Goal: Transaction & Acquisition: Subscribe to service/newsletter

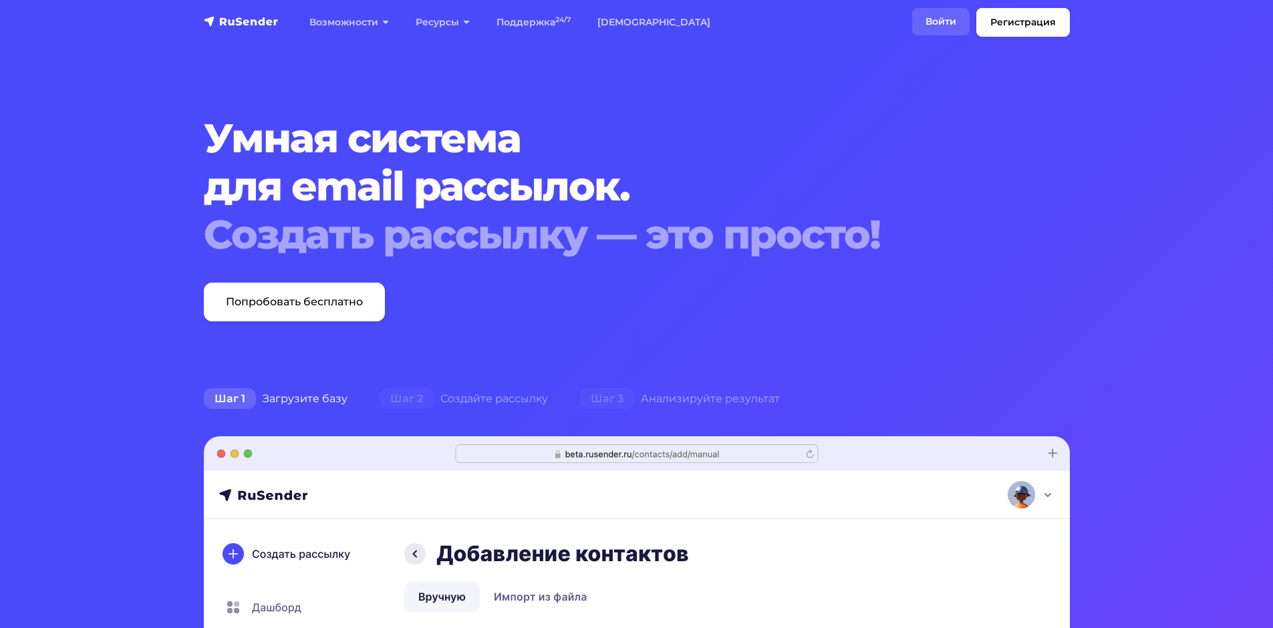
click at [944, 12] on link "Войти" at bounding box center [940, 21] width 57 height 27
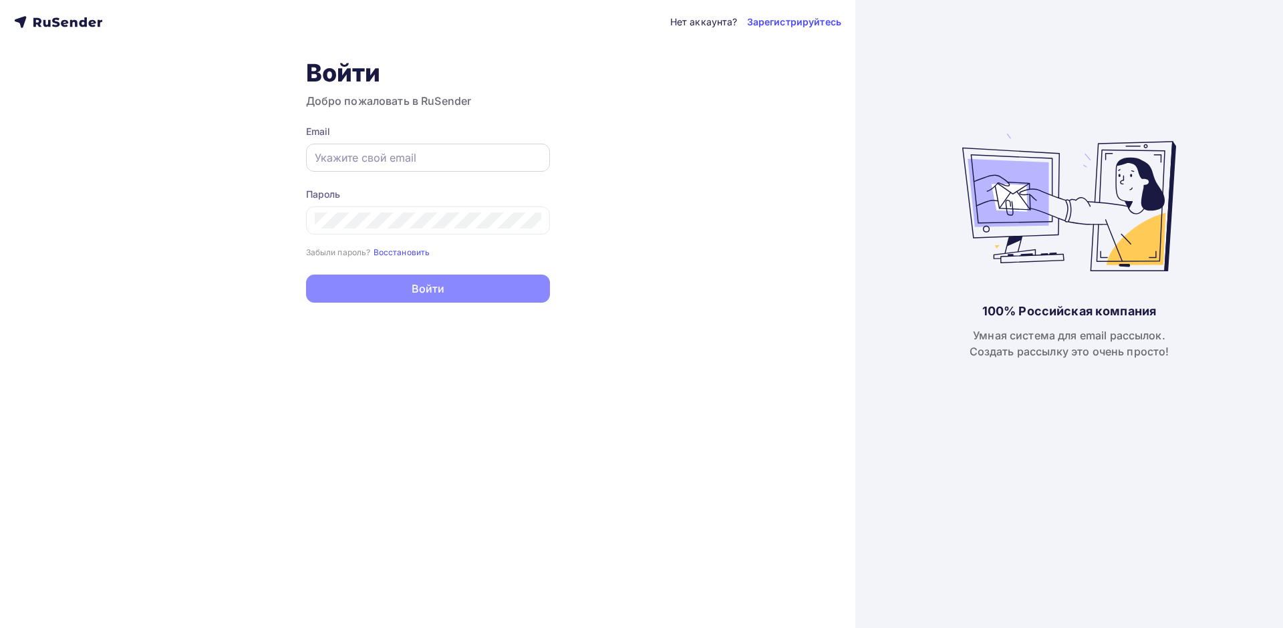
click at [376, 165] on input "text" at bounding box center [428, 158] width 227 height 16
type input "ш"
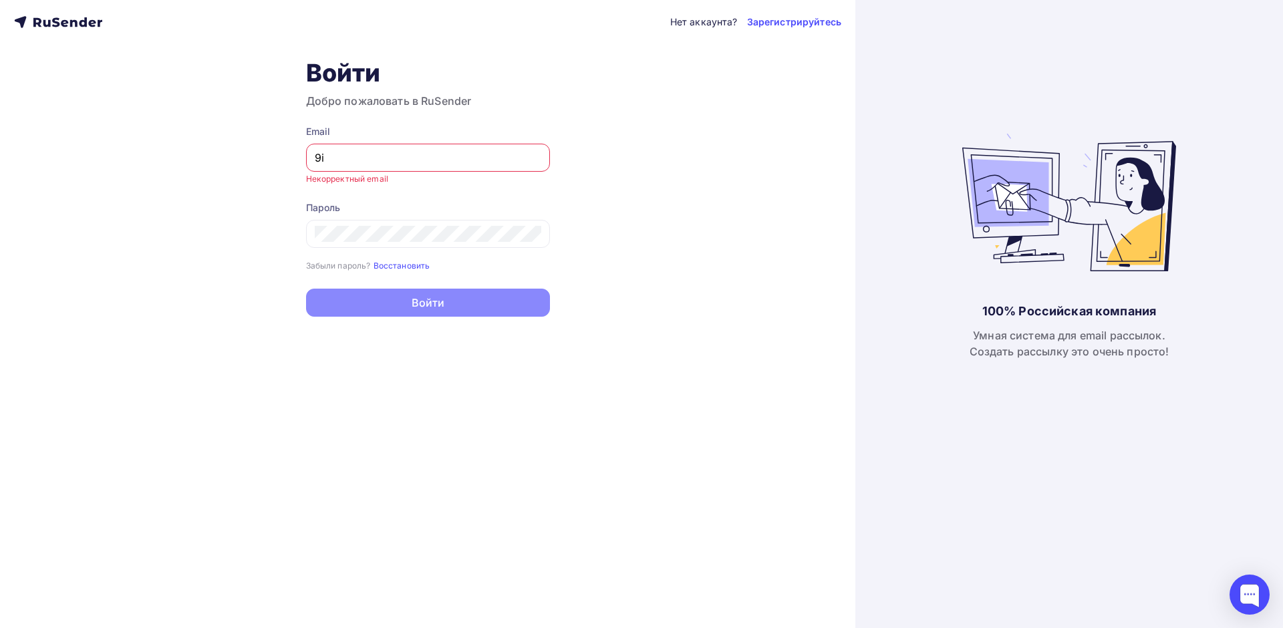
type input "9"
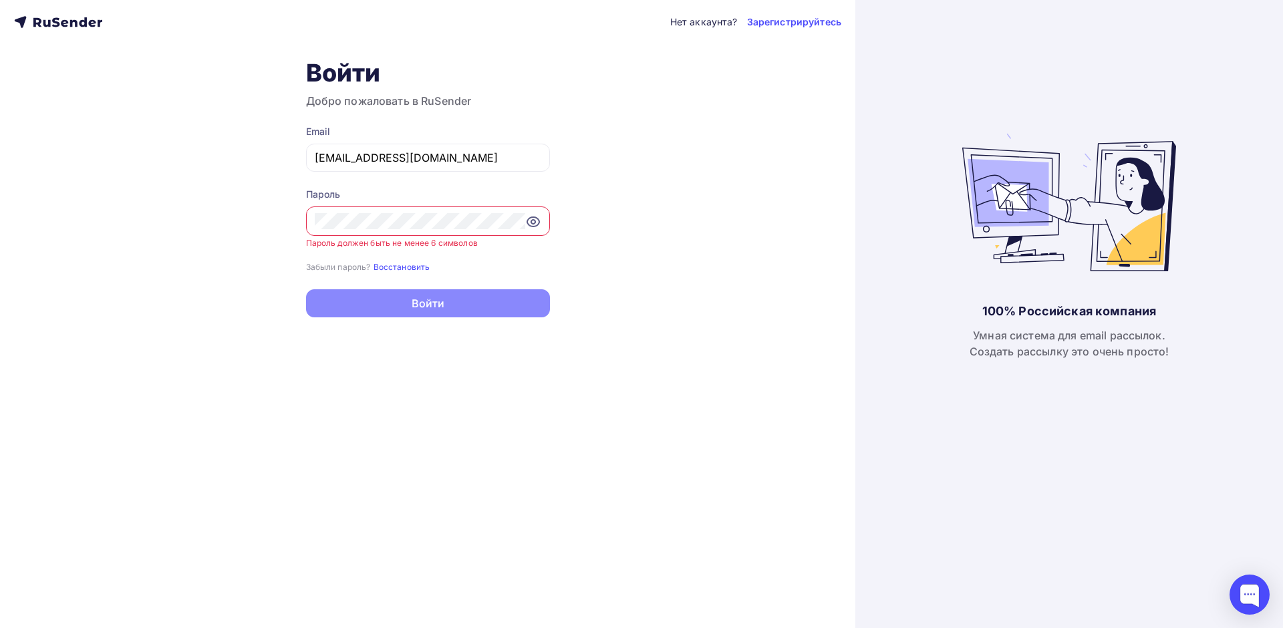
click at [540, 219] on icon at bounding box center [533, 222] width 16 height 16
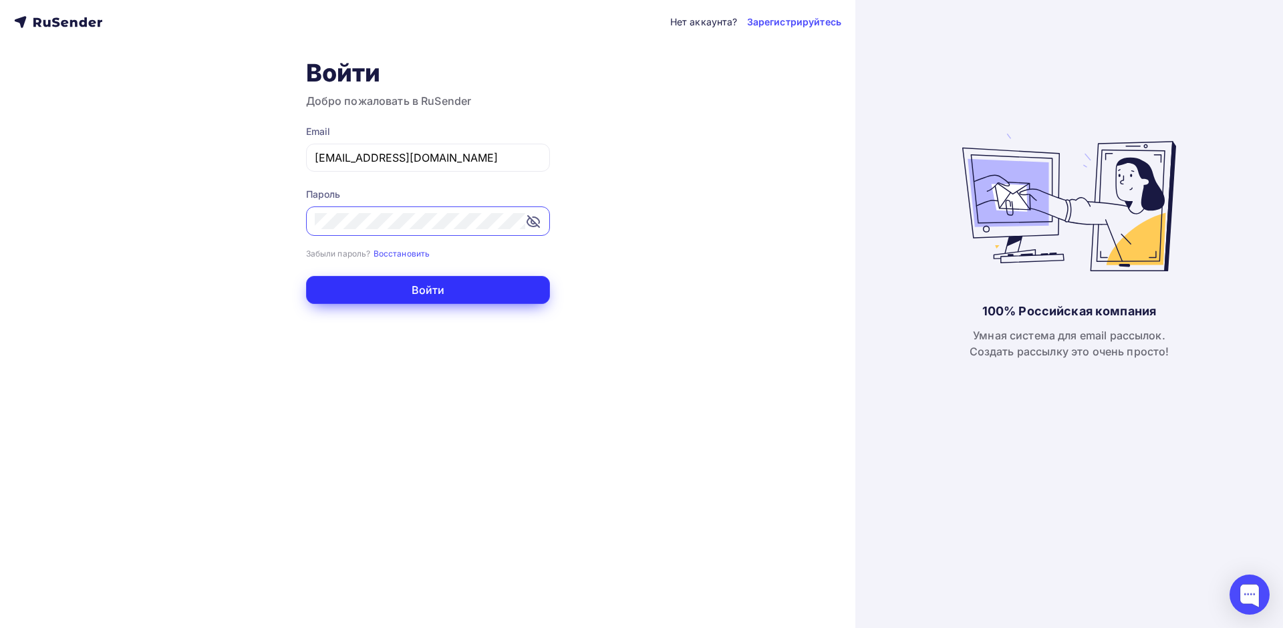
click at [448, 281] on button "Войти" at bounding box center [428, 290] width 244 height 28
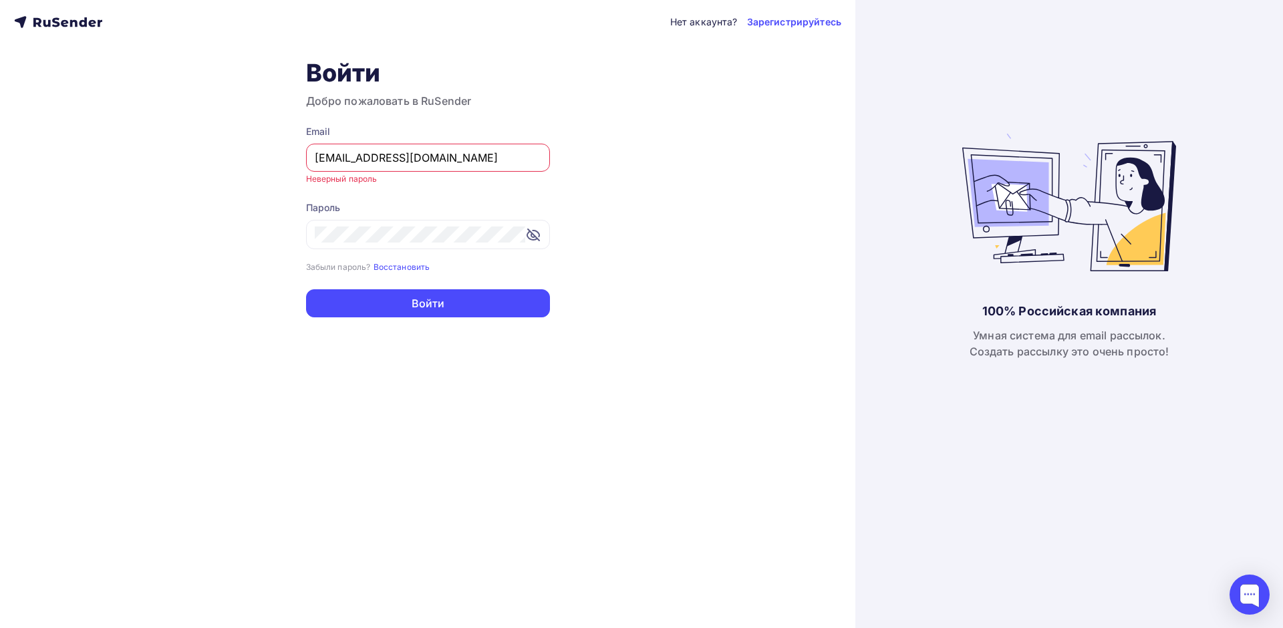
click at [317, 154] on input "[EMAIL_ADDRESS][DOMAIN_NAME]" at bounding box center [428, 158] width 227 height 16
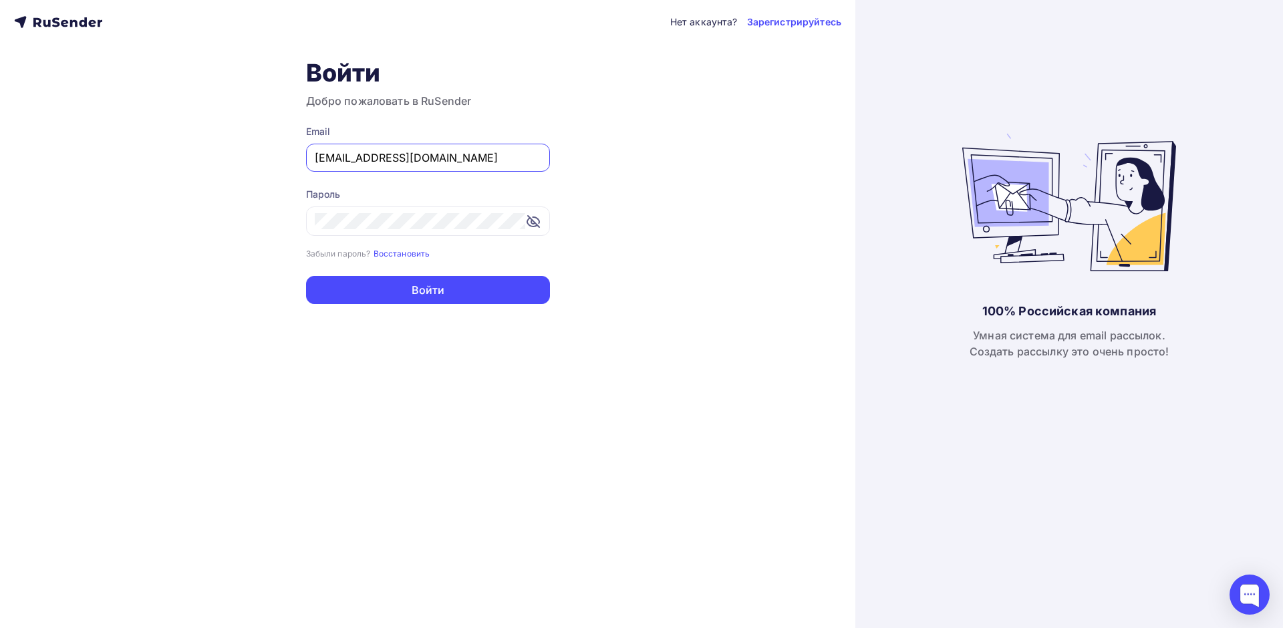
type input "[EMAIL_ADDRESS][DOMAIN_NAME]"
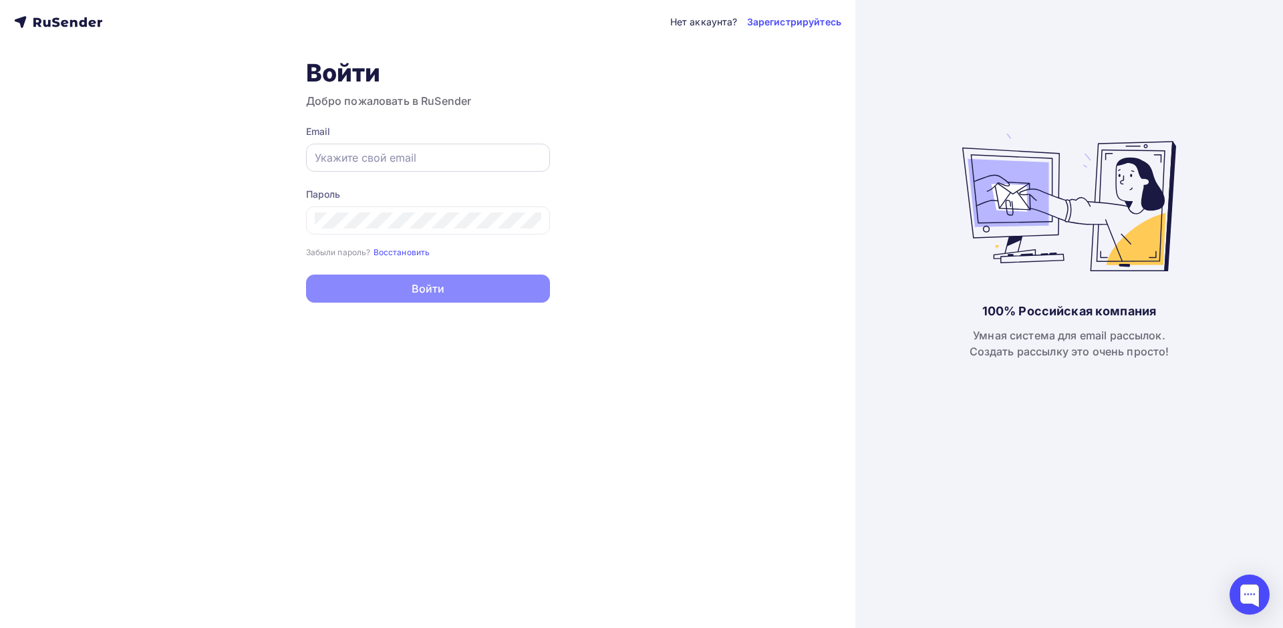
click at [406, 162] on input "text" at bounding box center [428, 158] width 227 height 16
paste input "vladimir.ushkin89@gmail.com"
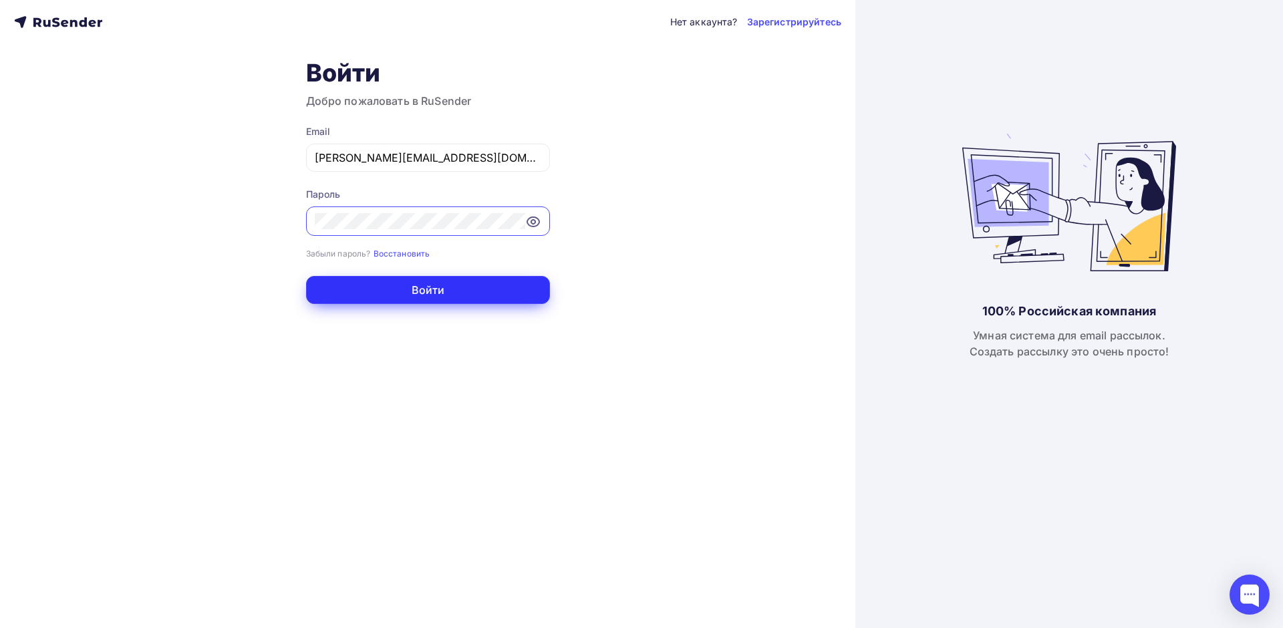
click at [383, 280] on button "Войти" at bounding box center [428, 290] width 244 height 28
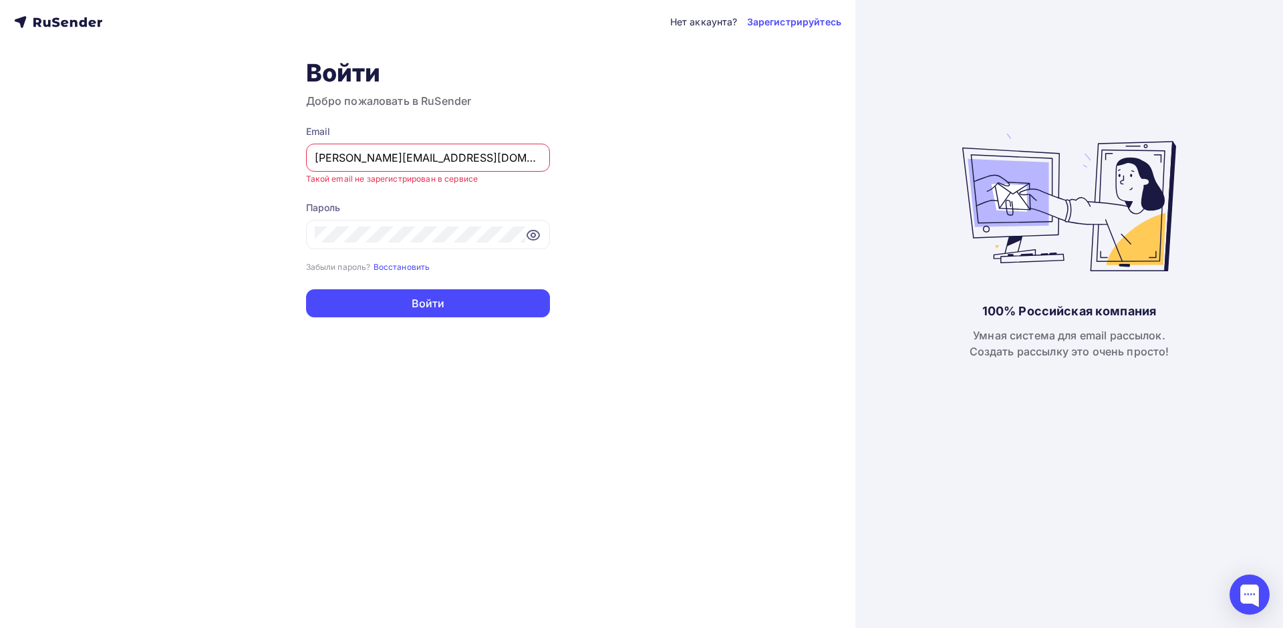
drag, startPoint x: 465, startPoint y: 155, endPoint x: 226, endPoint y: 167, distance: 239.6
click at [226, 167] on div "Нет аккаунта? Зарегистрируйтесь Войти Добро пожаловать в RuSender Email vladimi…" at bounding box center [427, 314] width 855 height 628
paste input "[EMAIL_ADDRESS][DOMAIN_NAME]"
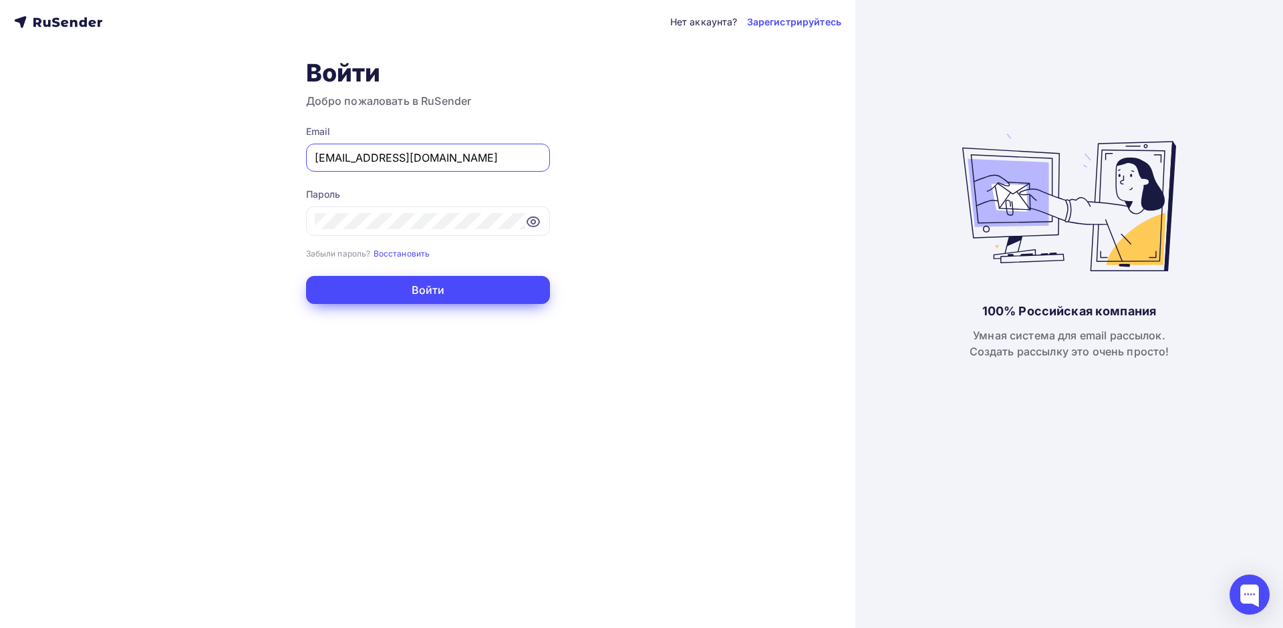
type input "[EMAIL_ADDRESS][DOMAIN_NAME]"
click at [379, 281] on button "Войти" at bounding box center [428, 290] width 244 height 28
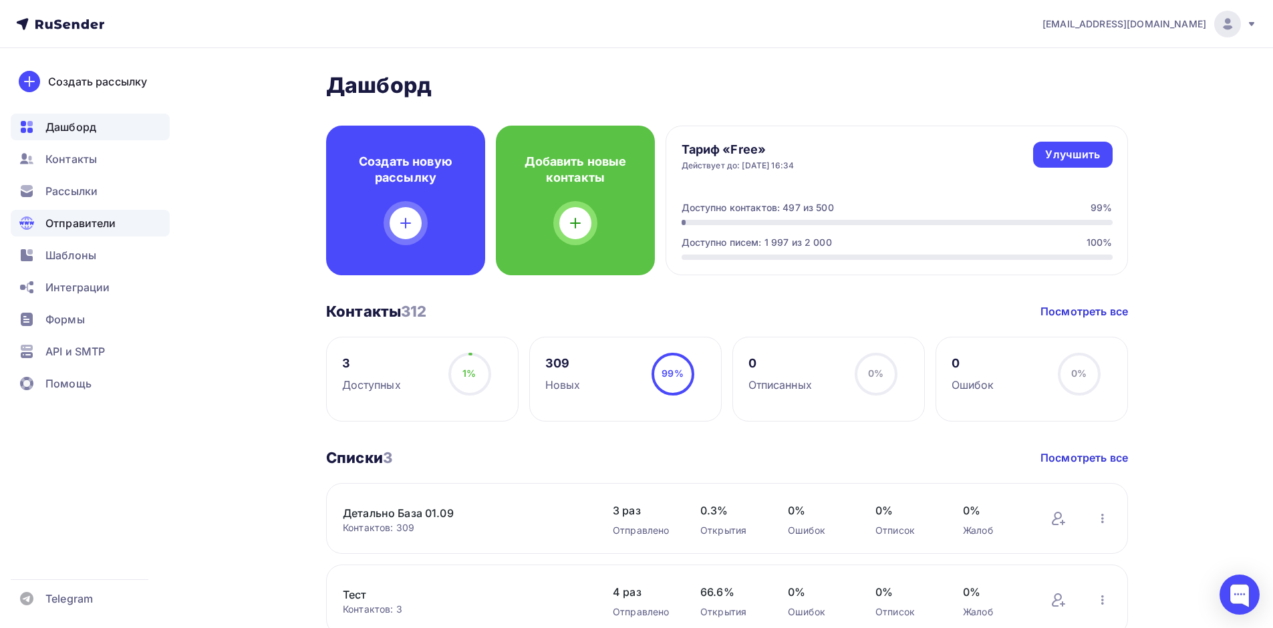
click at [82, 225] on span "Отправители" at bounding box center [80, 223] width 71 height 16
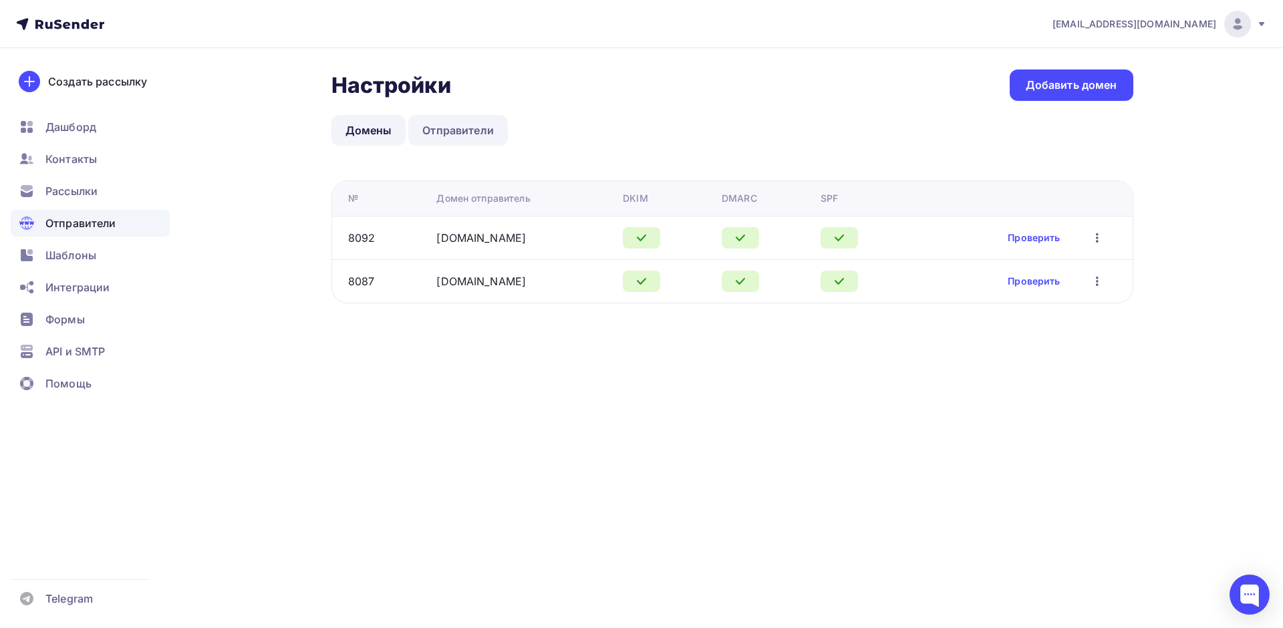
click at [469, 132] on link "Отправители" at bounding box center [458, 130] width 100 height 31
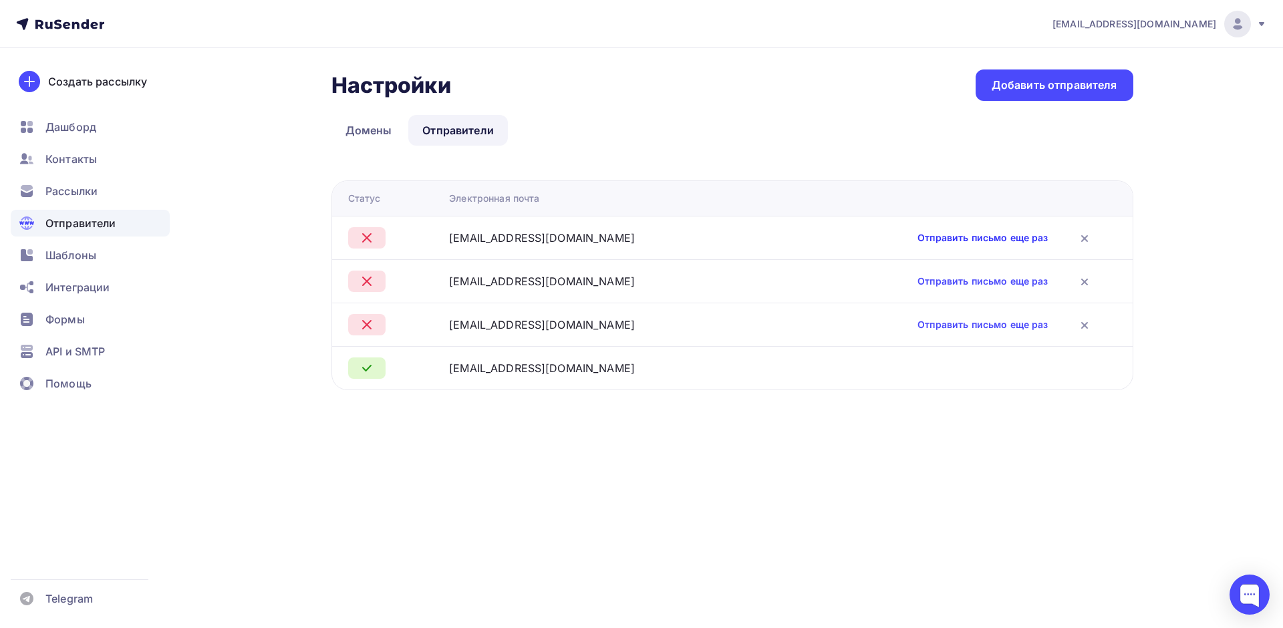
click at [918, 238] on link "Отправить письмо еще раз" at bounding box center [983, 237] width 130 height 13
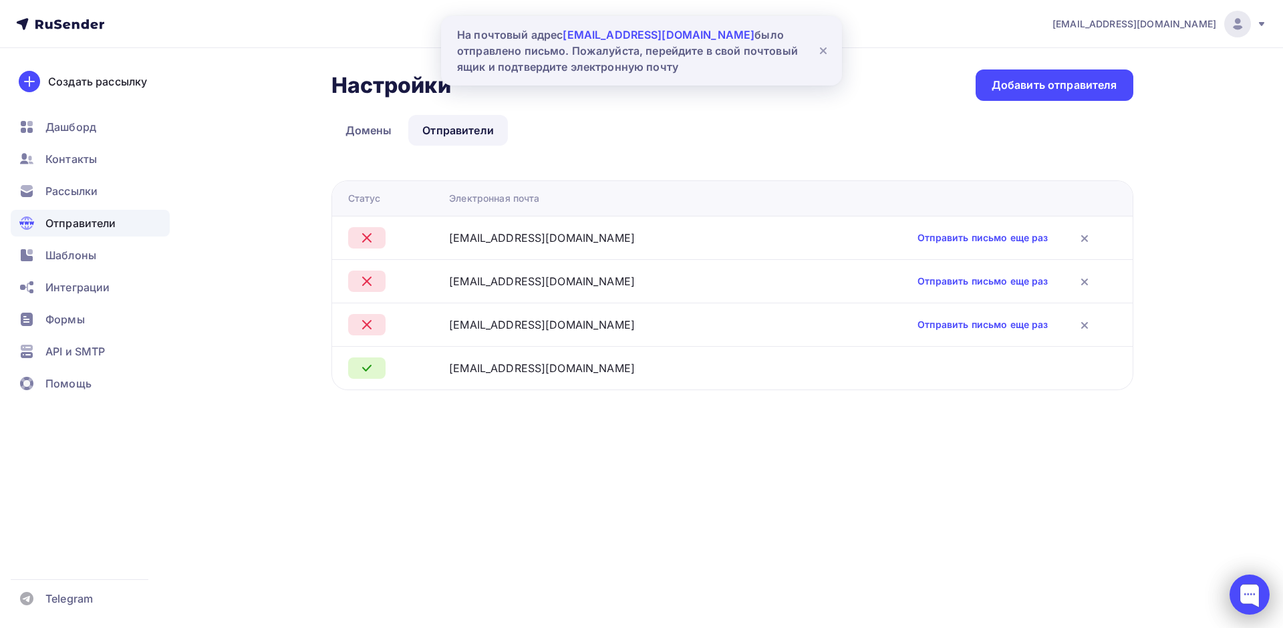
click at [1248, 587] on div at bounding box center [1250, 595] width 40 height 40
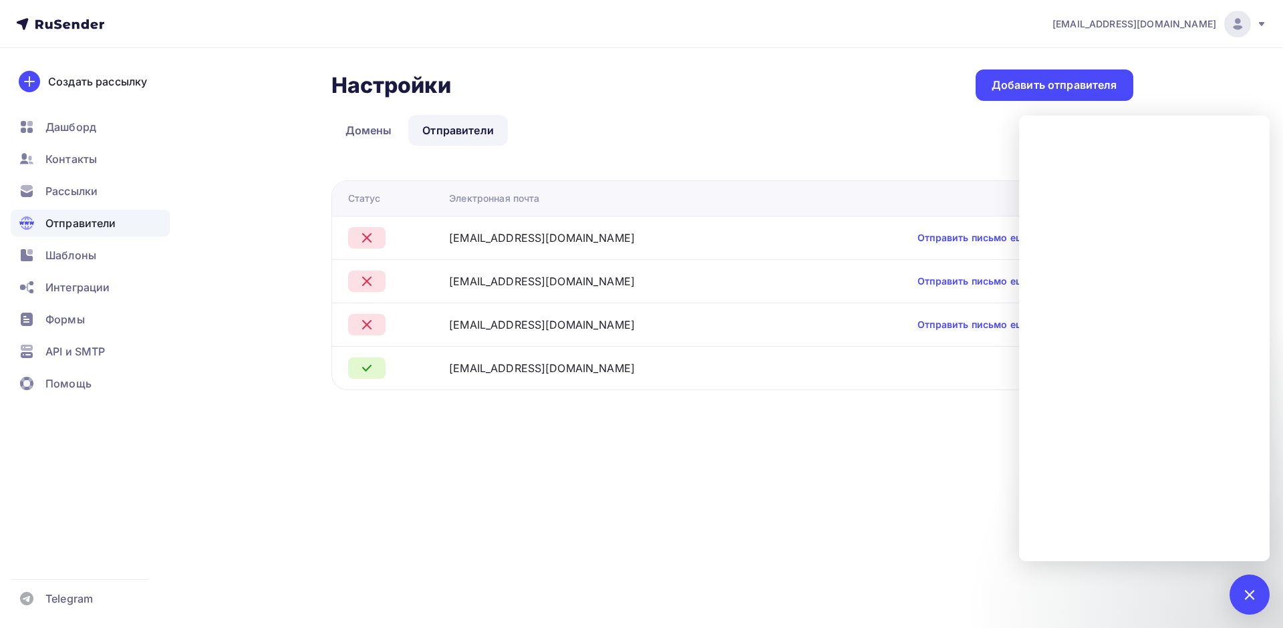
click at [86, 223] on span "Отправители" at bounding box center [80, 223] width 71 height 16
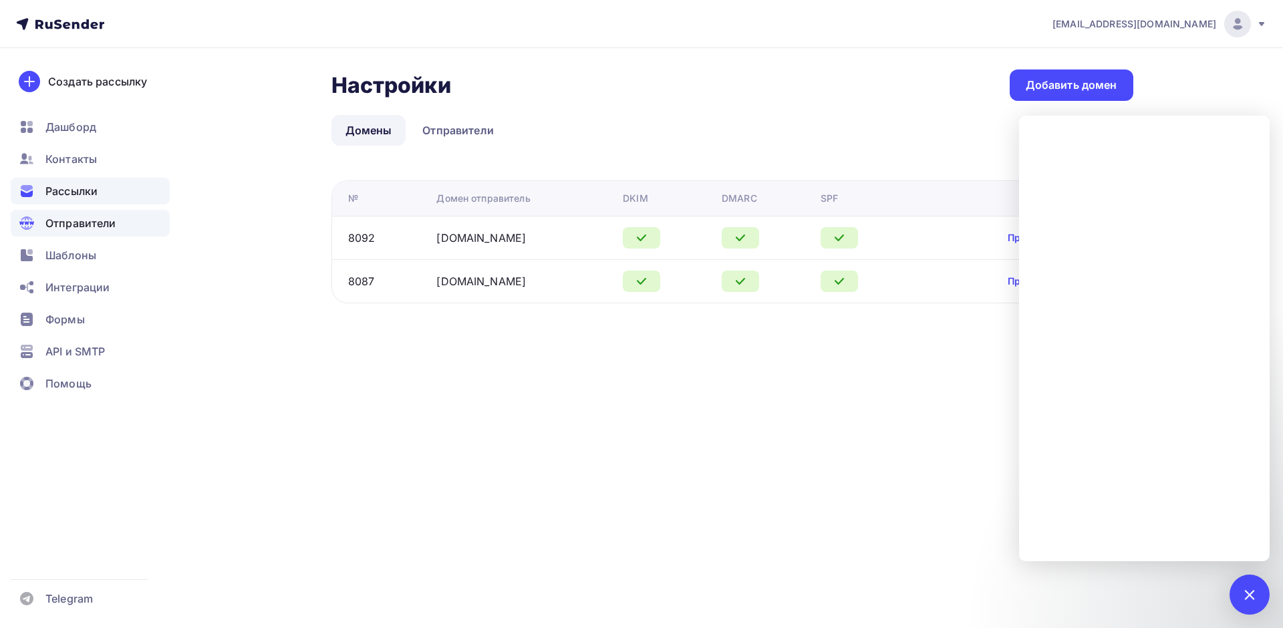
click at [88, 189] on span "Рассылки" at bounding box center [71, 191] width 52 height 16
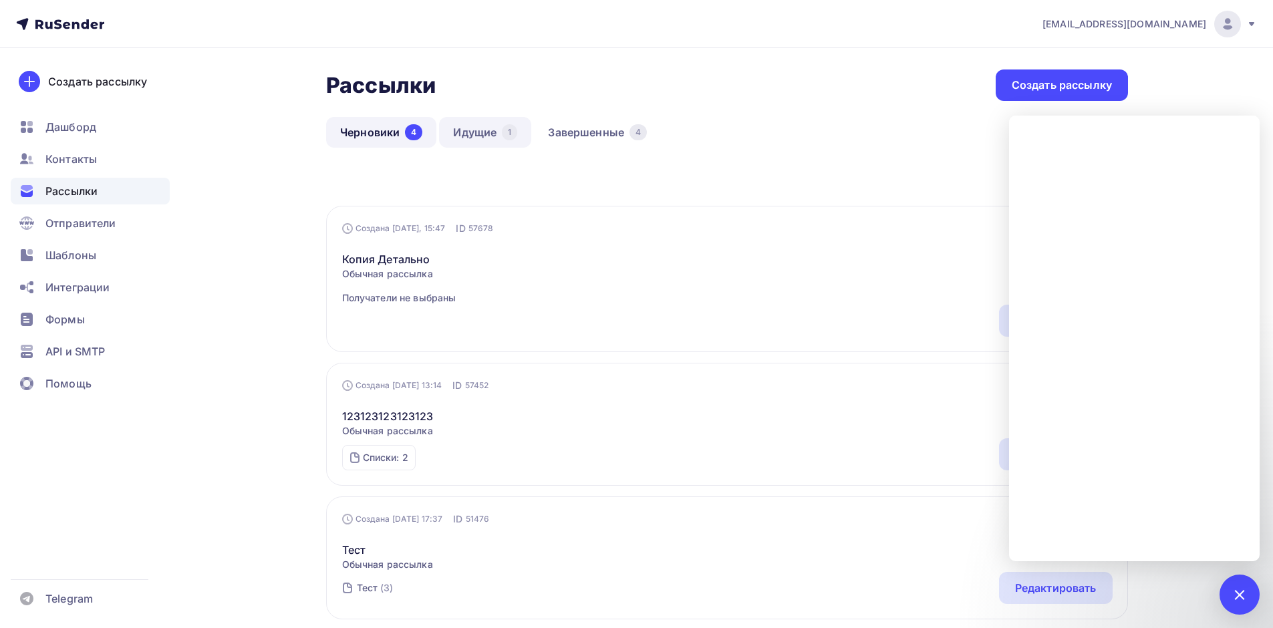
click at [505, 134] on div "1" at bounding box center [509, 132] width 15 height 16
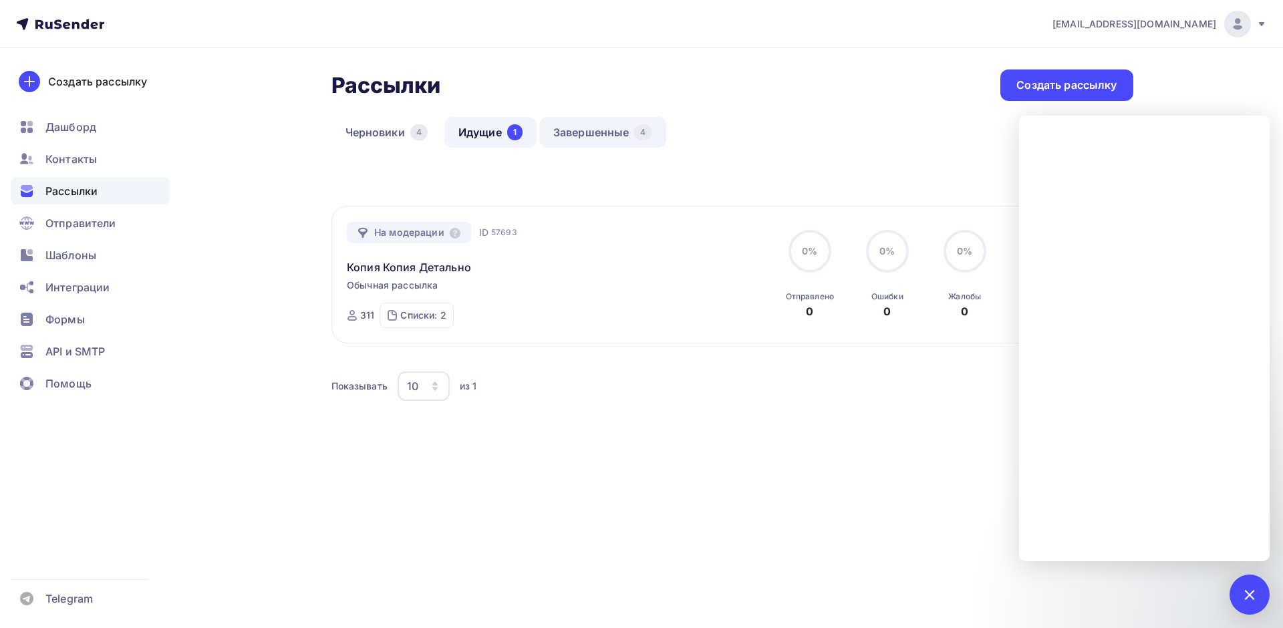
click at [573, 135] on link "Завершенные 4" at bounding box center [602, 132] width 127 height 31
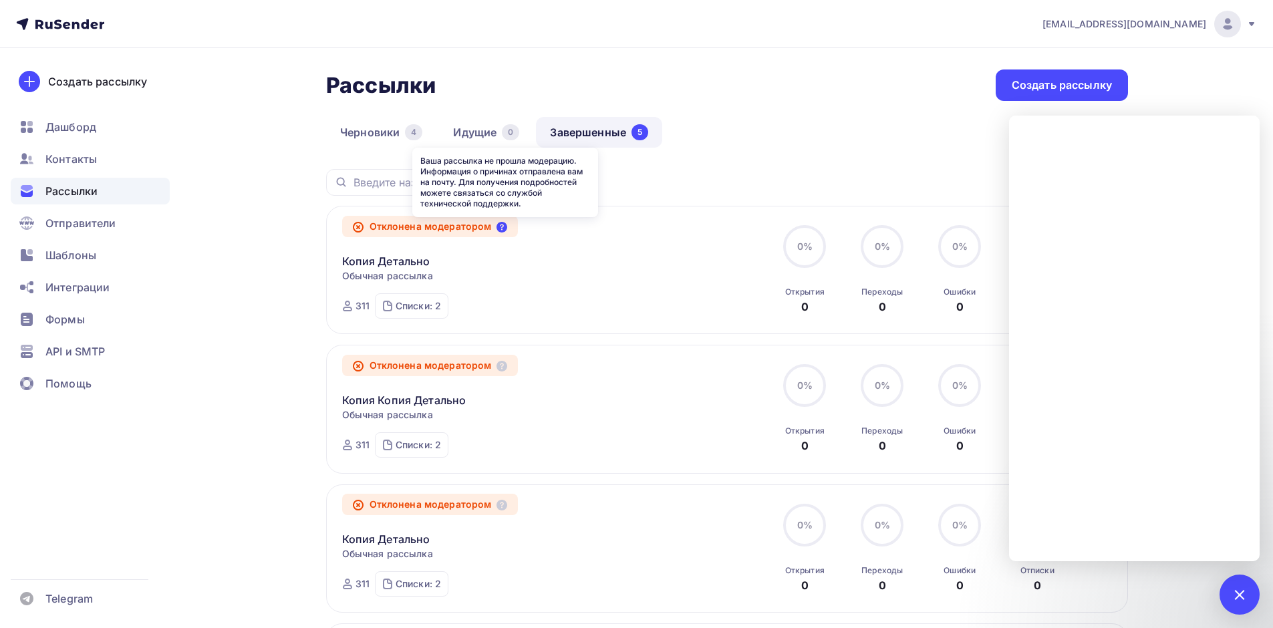
click at [502, 226] on icon at bounding box center [502, 227] width 11 height 11
click at [507, 233] on div "Отклонена модератором" at bounding box center [430, 226] width 176 height 21
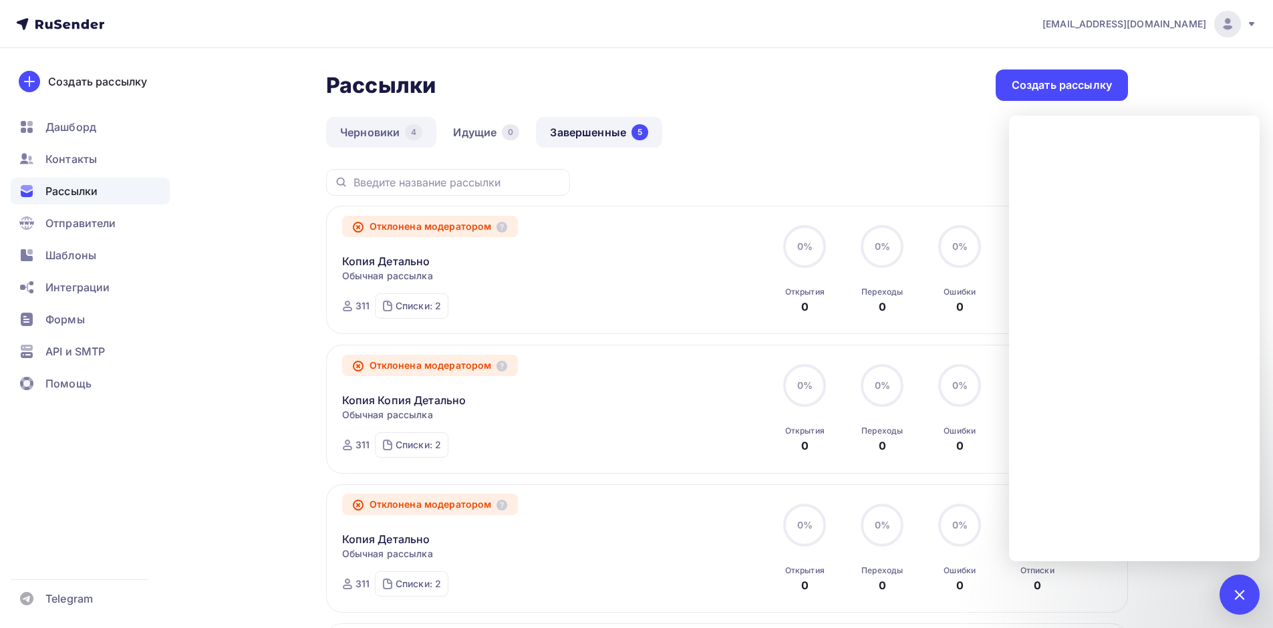
click at [378, 137] on link "Черновики 4" at bounding box center [381, 132] width 110 height 31
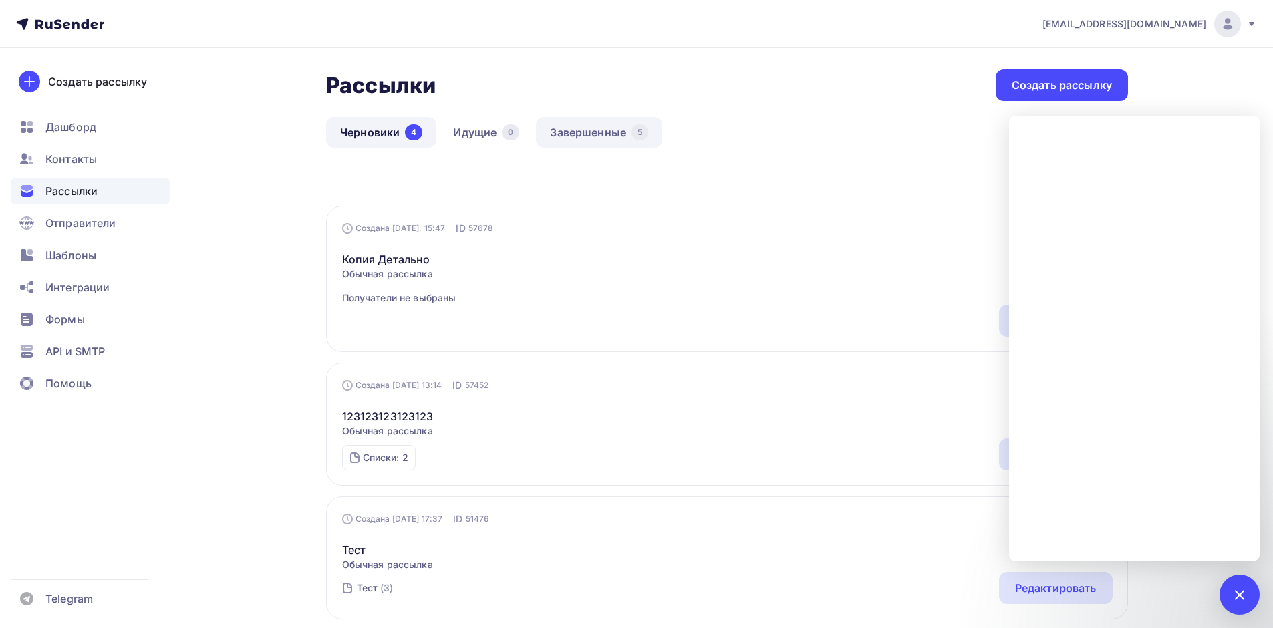
click at [574, 124] on link "Завершенные 5" at bounding box center [599, 132] width 126 height 31
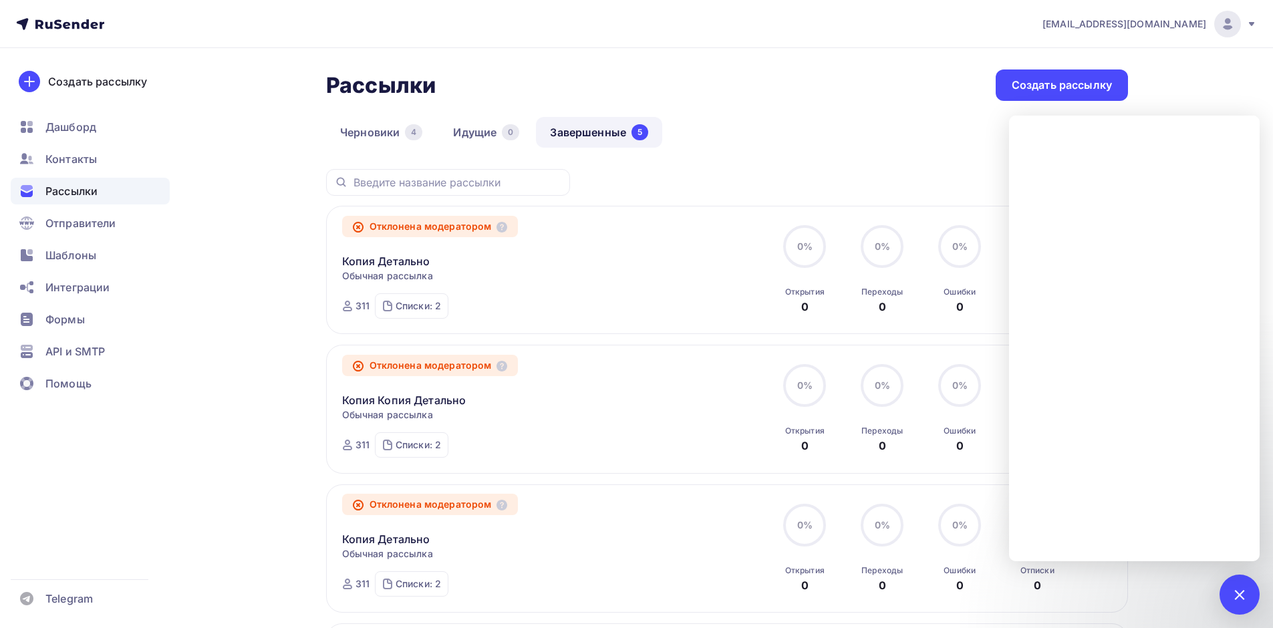
click at [495, 239] on div "Копия Детально Статистика Обзор рассылки Копировать в новую Добавить в папку" at bounding box center [494, 253] width 305 height 32
click at [1252, 605] on div at bounding box center [1240, 595] width 40 height 40
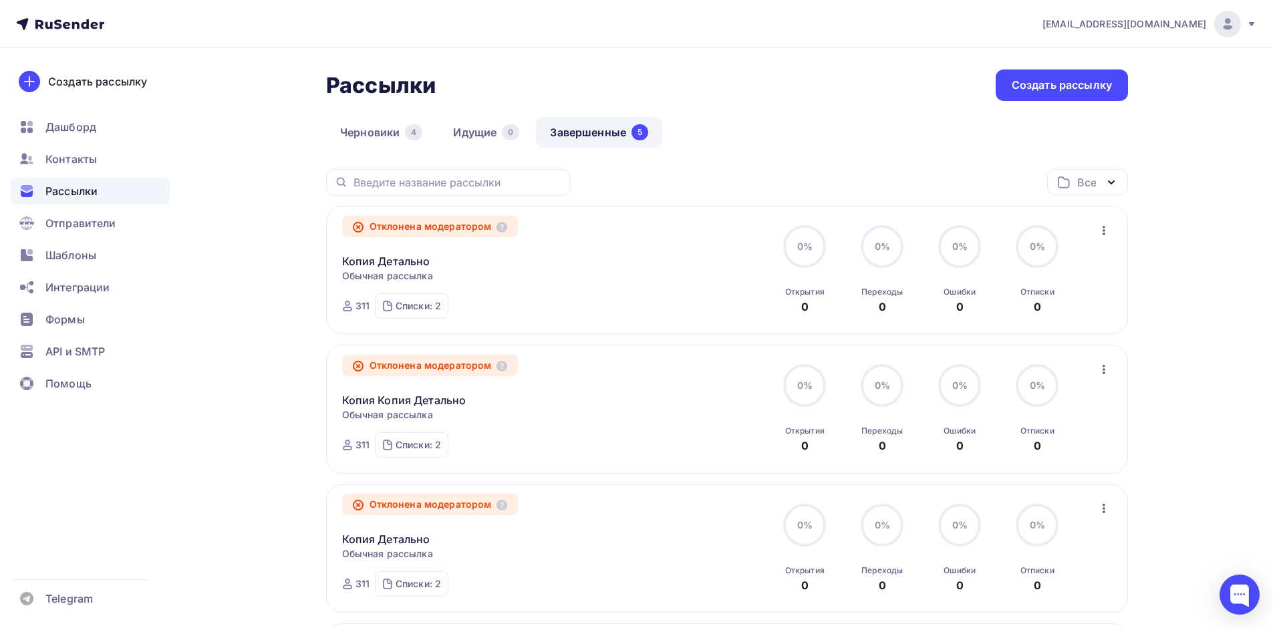
click at [1103, 227] on icon "button" at bounding box center [1104, 230] width 3 height 9
click at [1032, 288] on div "Обзор рассылки" at bounding box center [1042, 292] width 137 height 16
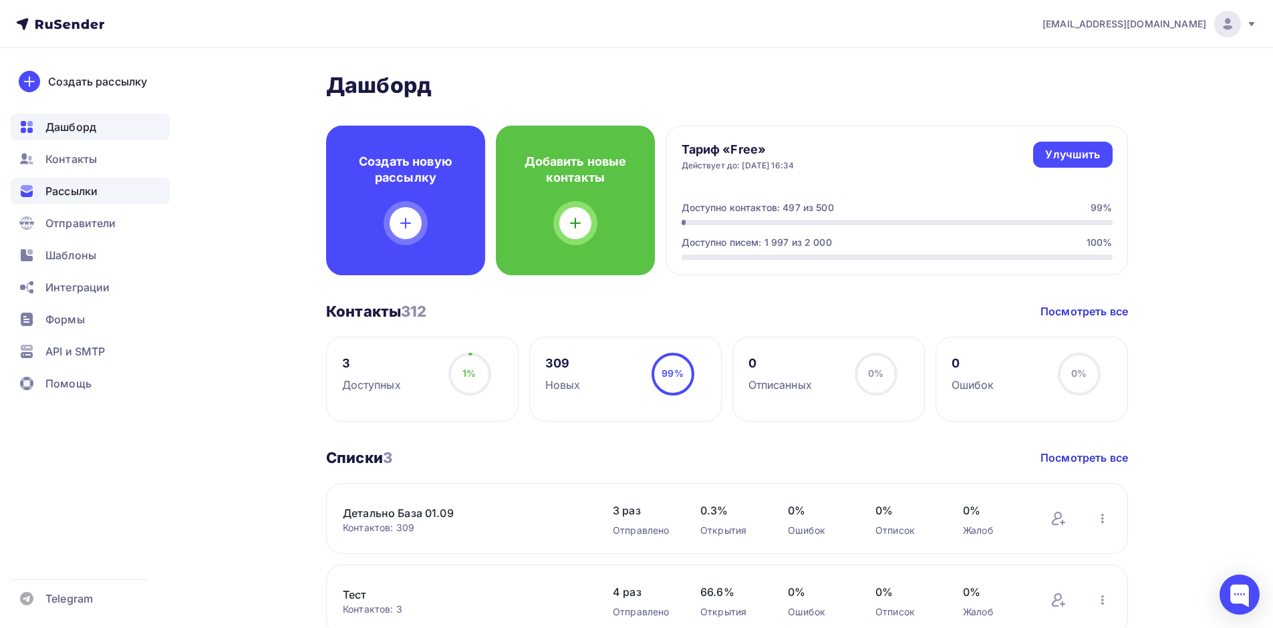
click at [85, 197] on span "Рассылки" at bounding box center [71, 191] width 52 height 16
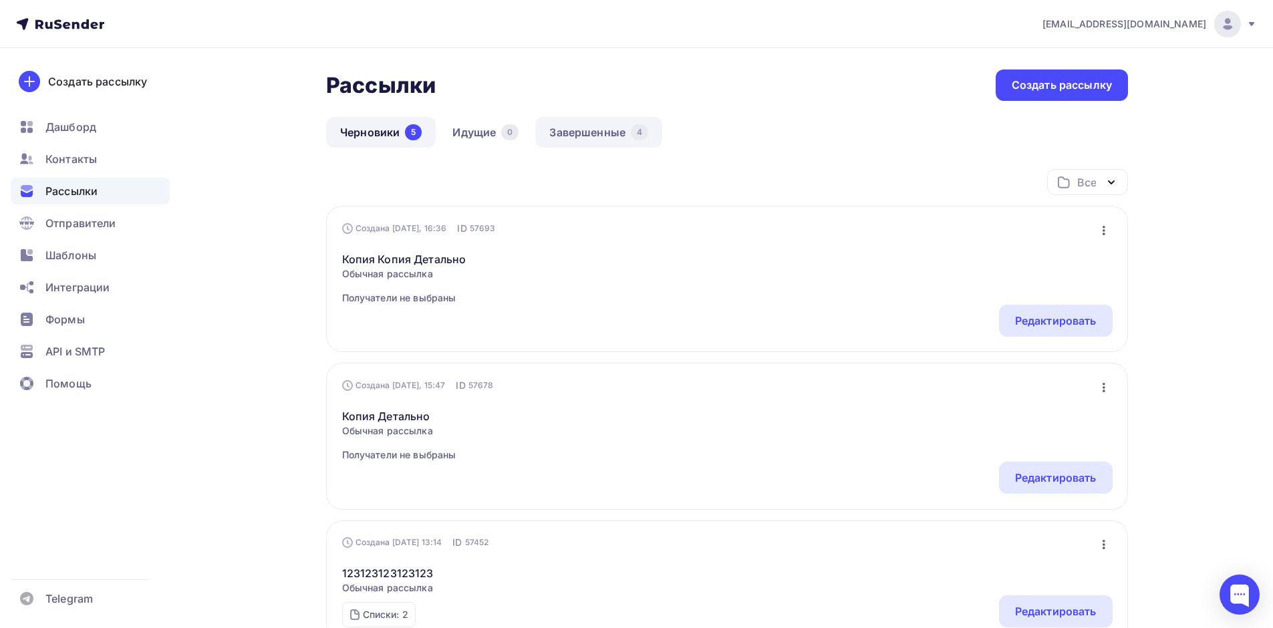
click at [591, 145] on link "Завершенные 4" at bounding box center [598, 132] width 127 height 31
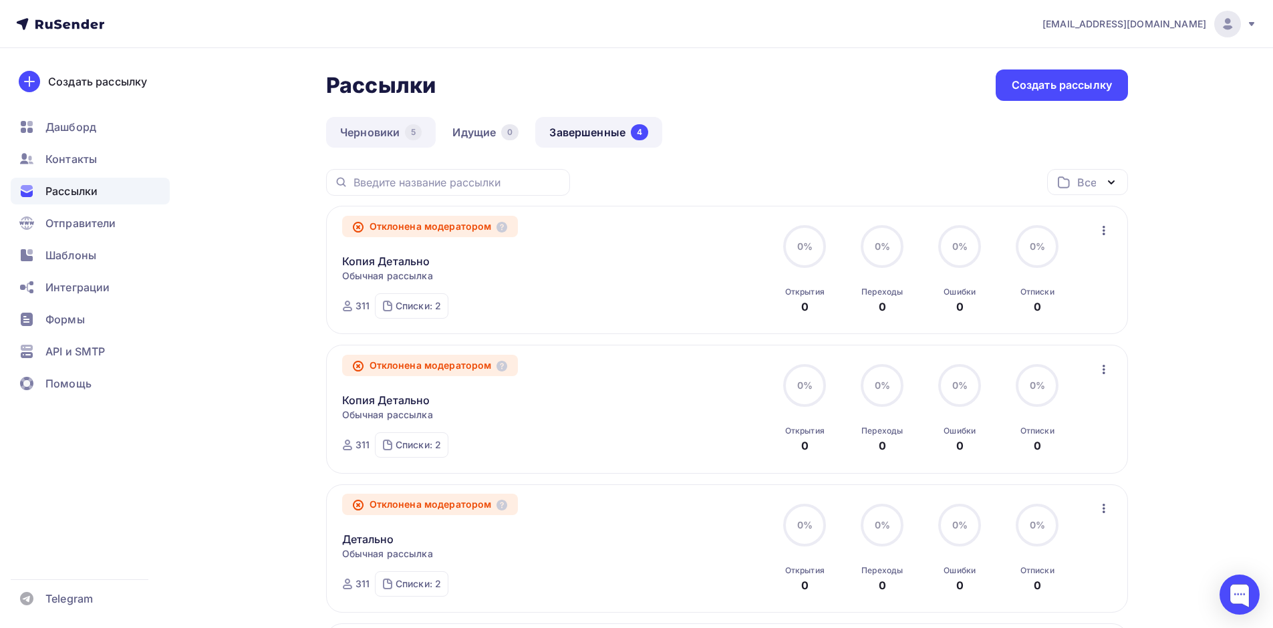
click at [387, 143] on link "Черновики 5" at bounding box center [381, 132] width 110 height 31
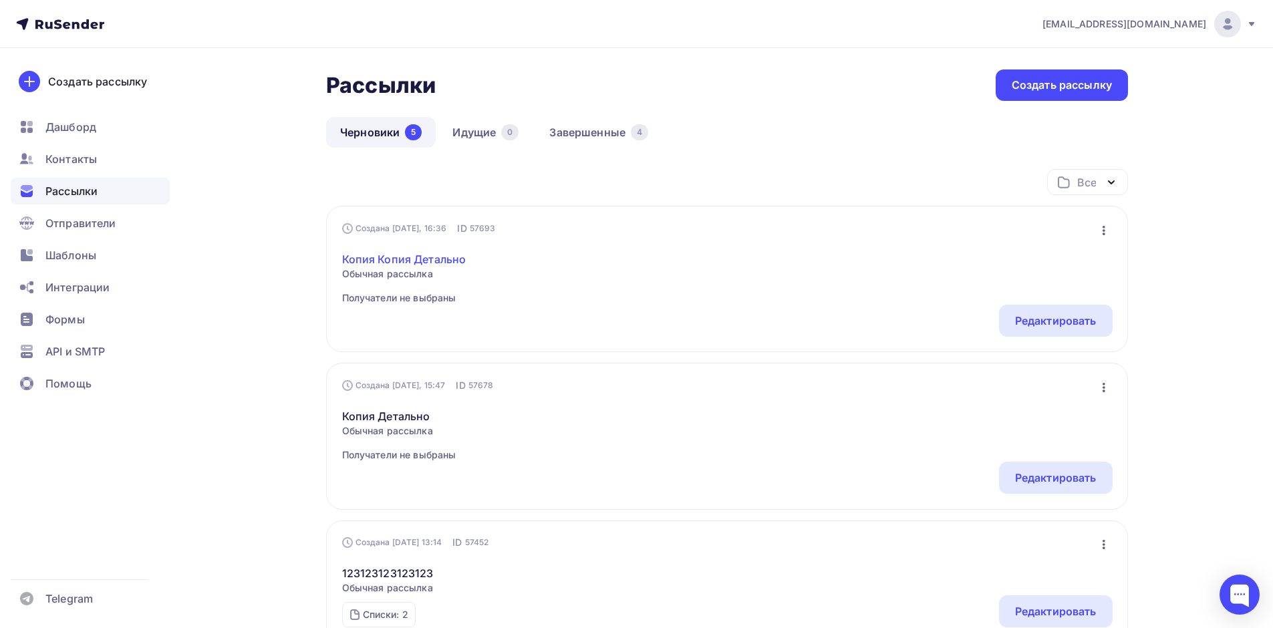
click at [408, 261] on link "Копия Копия Детально" at bounding box center [404, 259] width 124 height 16
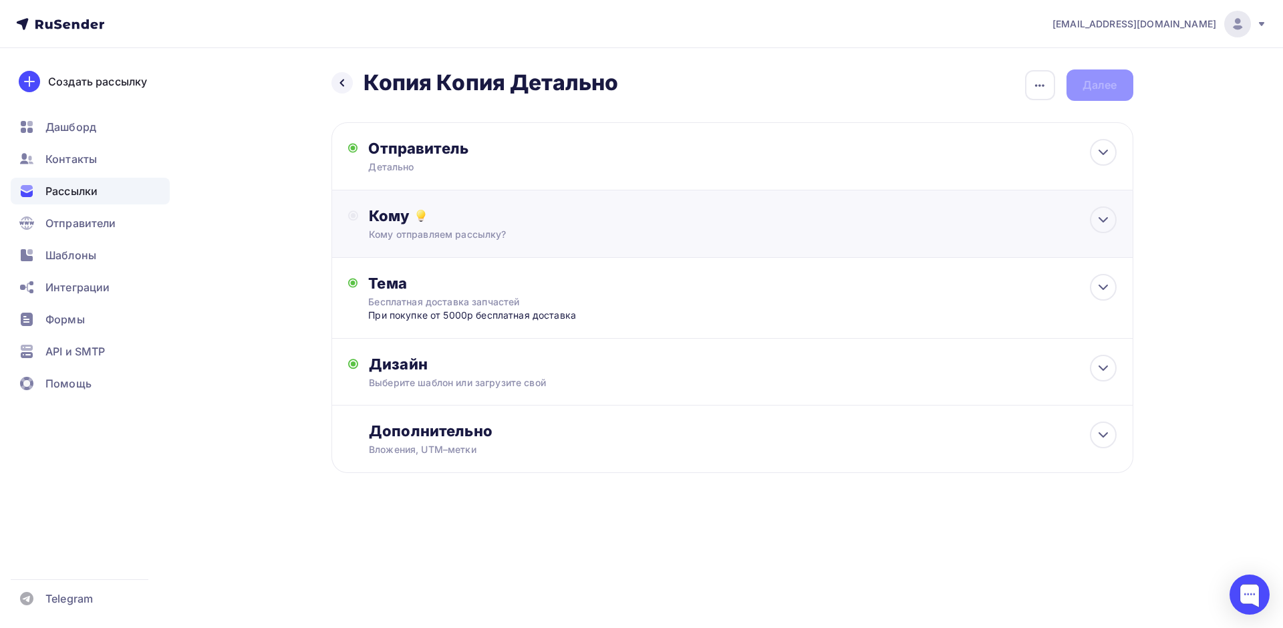
click at [434, 206] on div "Кому Кому отправляем рассылку? Списки получателей Выберите список Все списки id…" at bounding box center [732, 224] width 802 height 68
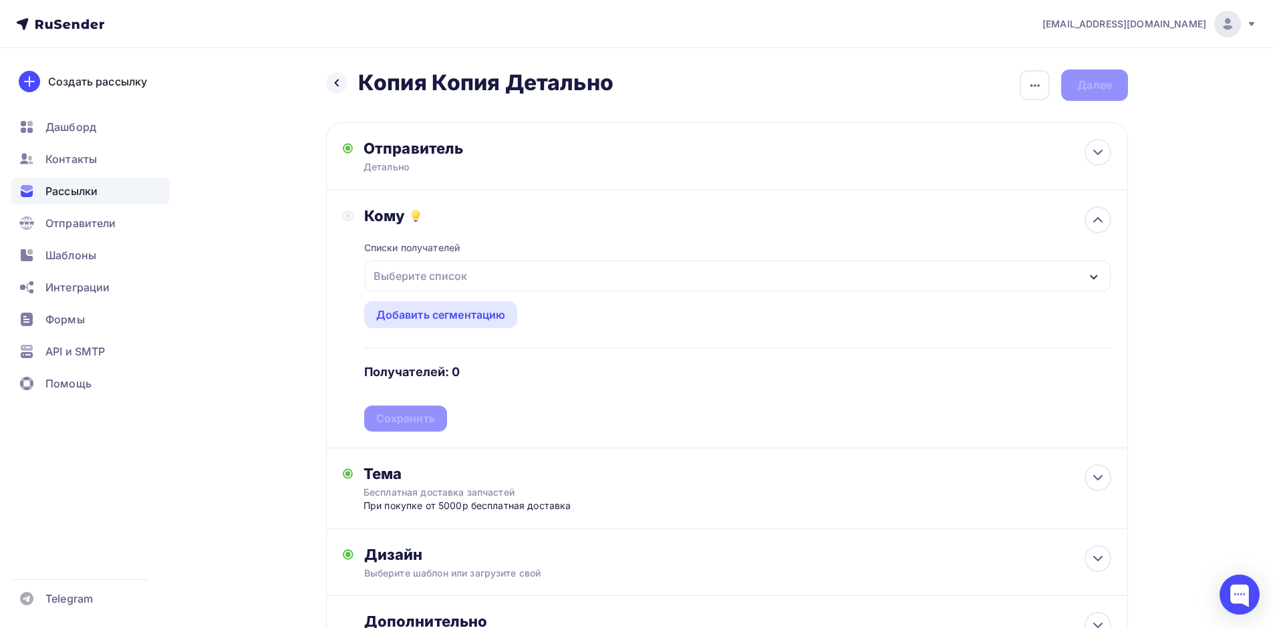
click at [431, 269] on div "Выберите список" at bounding box center [420, 276] width 104 height 24
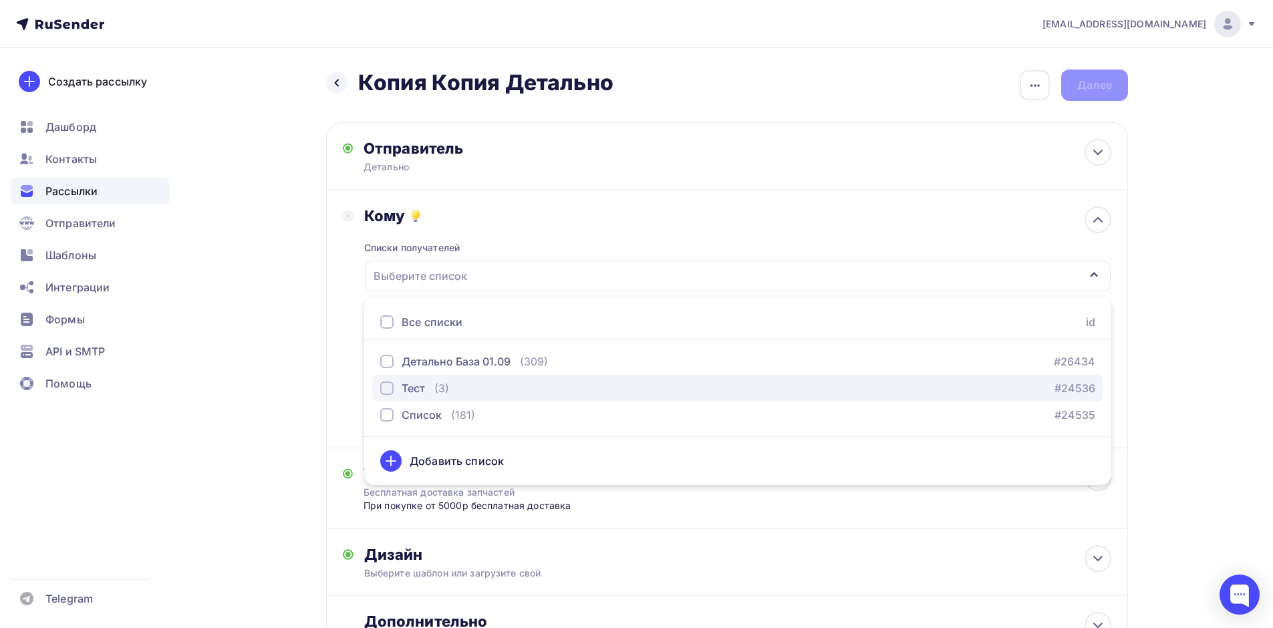
click at [387, 386] on div "button" at bounding box center [386, 388] width 13 height 13
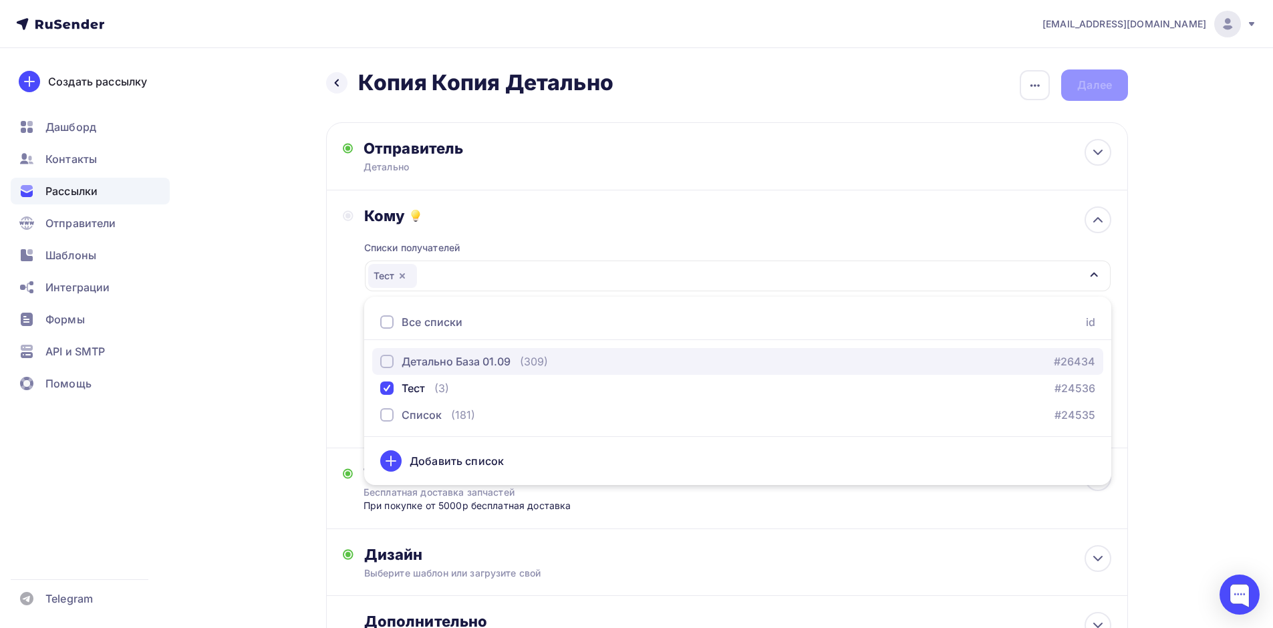
click at [385, 362] on div "button" at bounding box center [386, 361] width 13 height 13
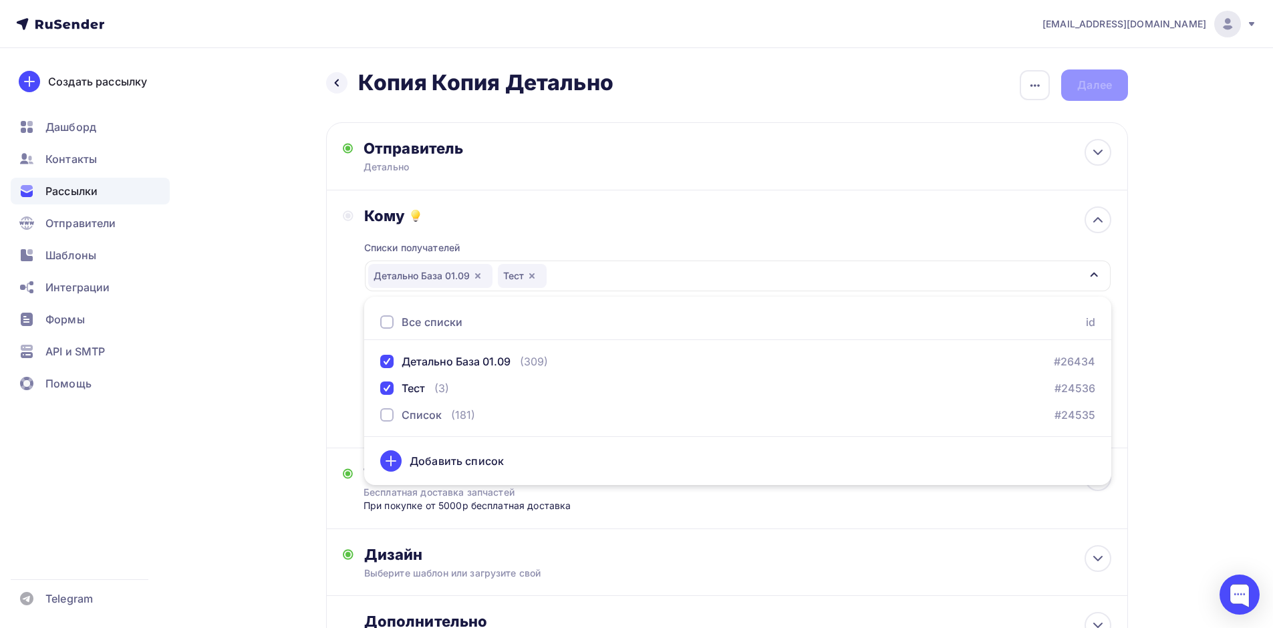
click at [262, 368] on div "Назад Копия Копия Детально Копия Копия Детально Закончить позже Переименовать р…" at bounding box center [636, 399] width 1095 height 702
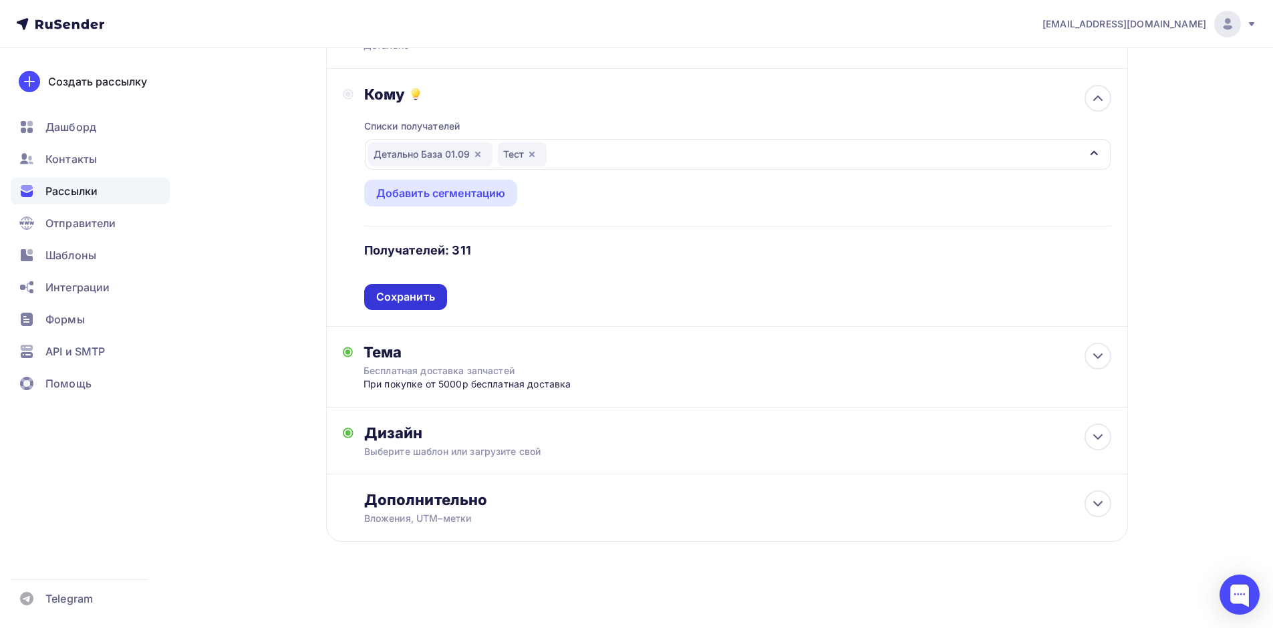
click at [386, 305] on div "Сохранить" at bounding box center [405, 297] width 83 height 26
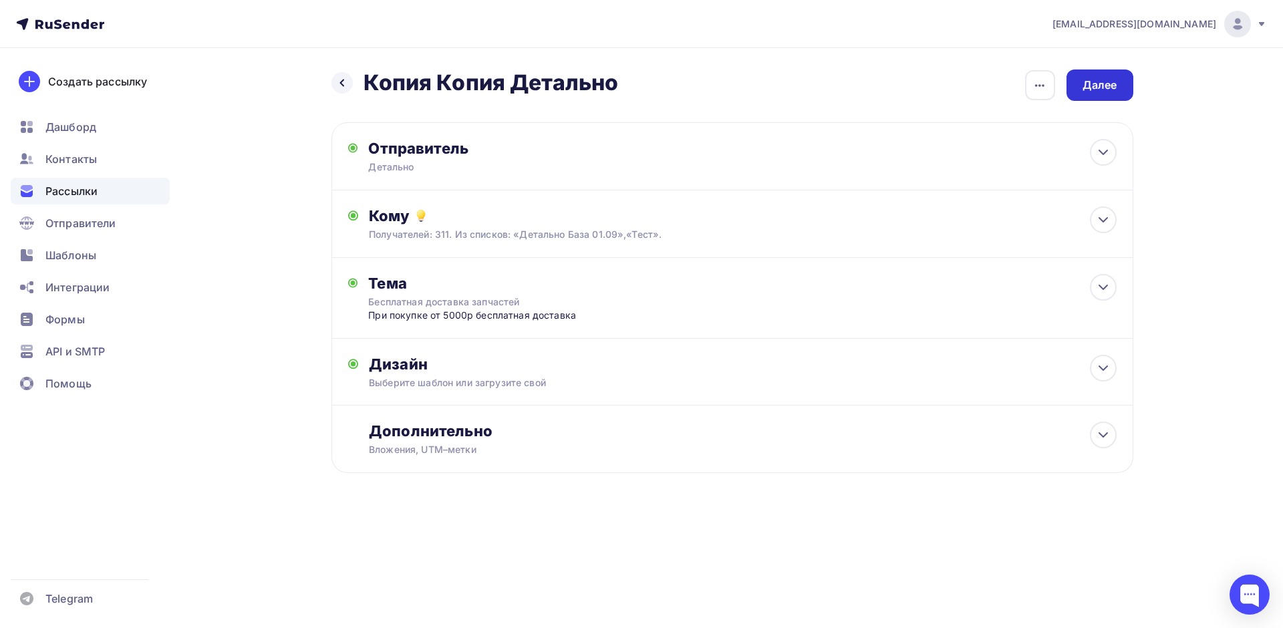
click at [1112, 89] on div "Далее" at bounding box center [1100, 85] width 35 height 15
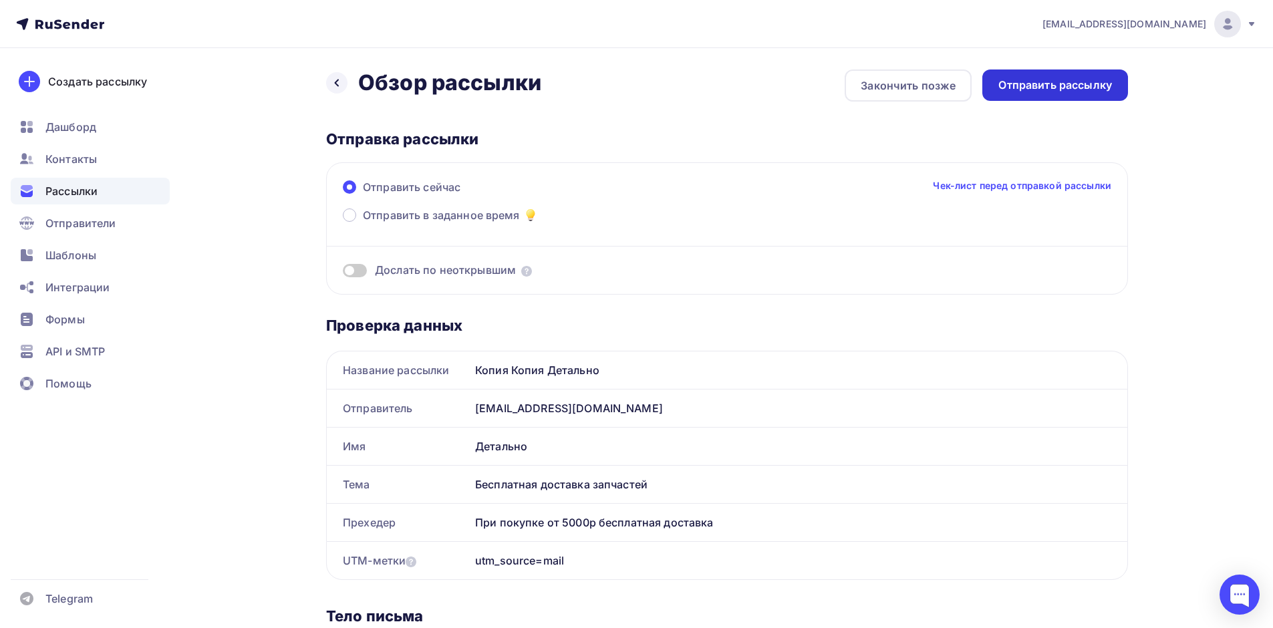
click at [1067, 92] on div "Отправить рассылку" at bounding box center [1055, 85] width 114 height 15
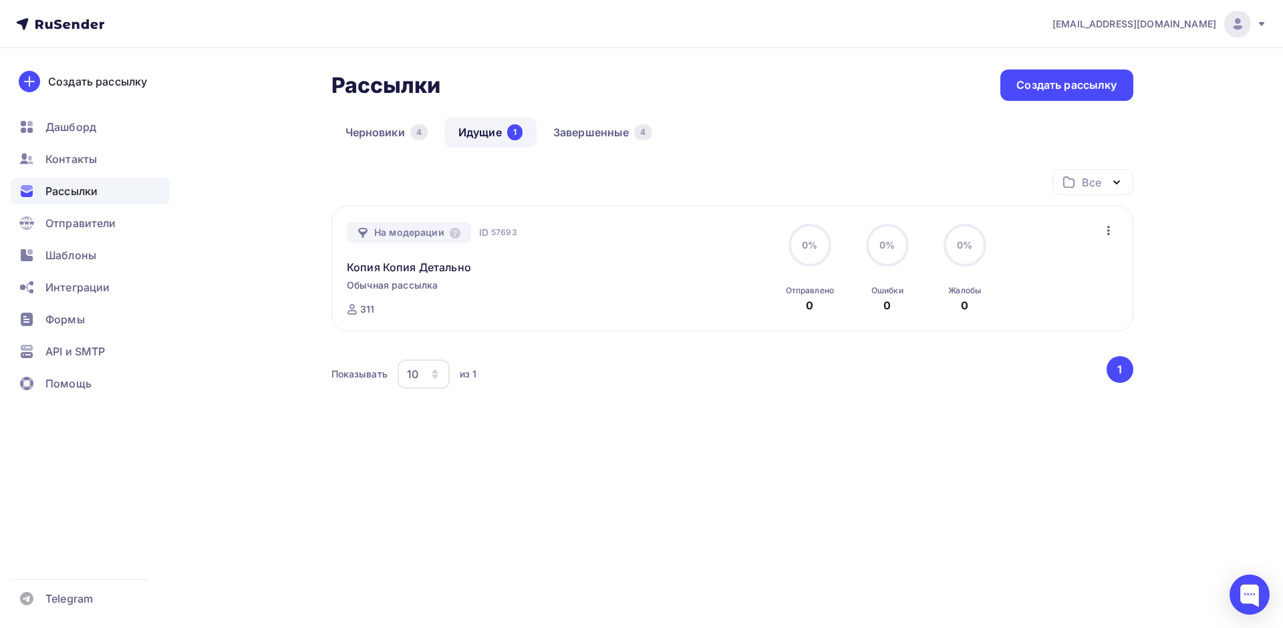
click at [481, 134] on link "Идущие 1" at bounding box center [490, 132] width 92 height 31
click at [588, 134] on link "Завершенные 4" at bounding box center [602, 132] width 127 height 31
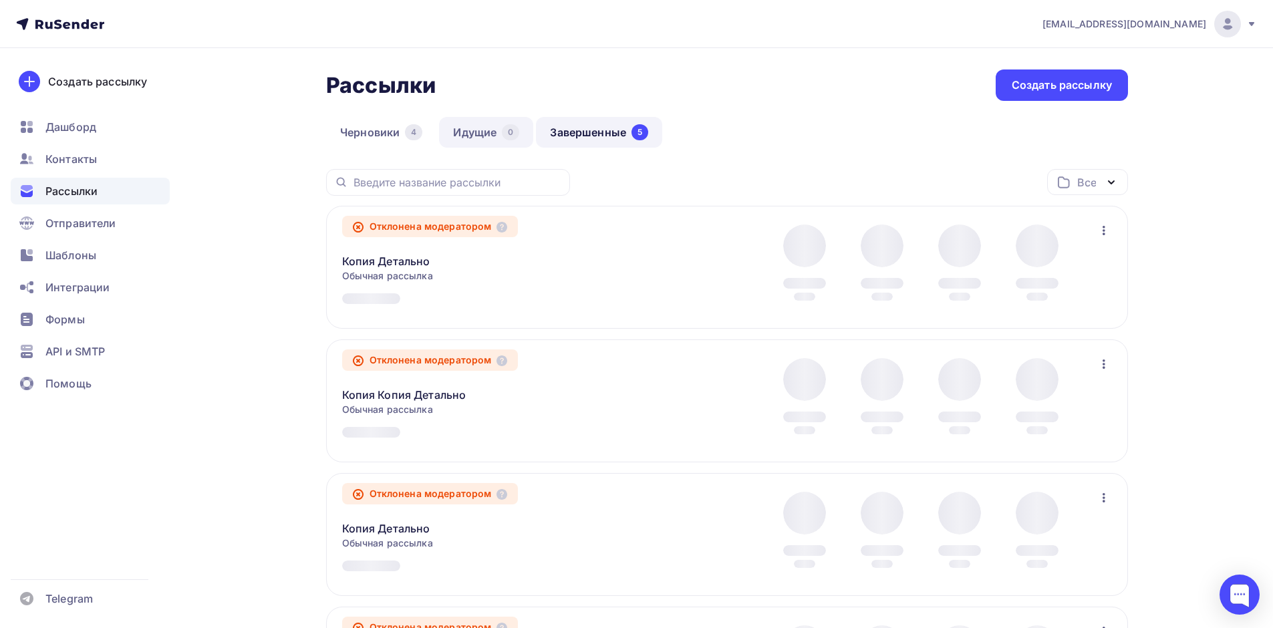
click at [464, 141] on link "Идущие 0" at bounding box center [486, 132] width 94 height 31
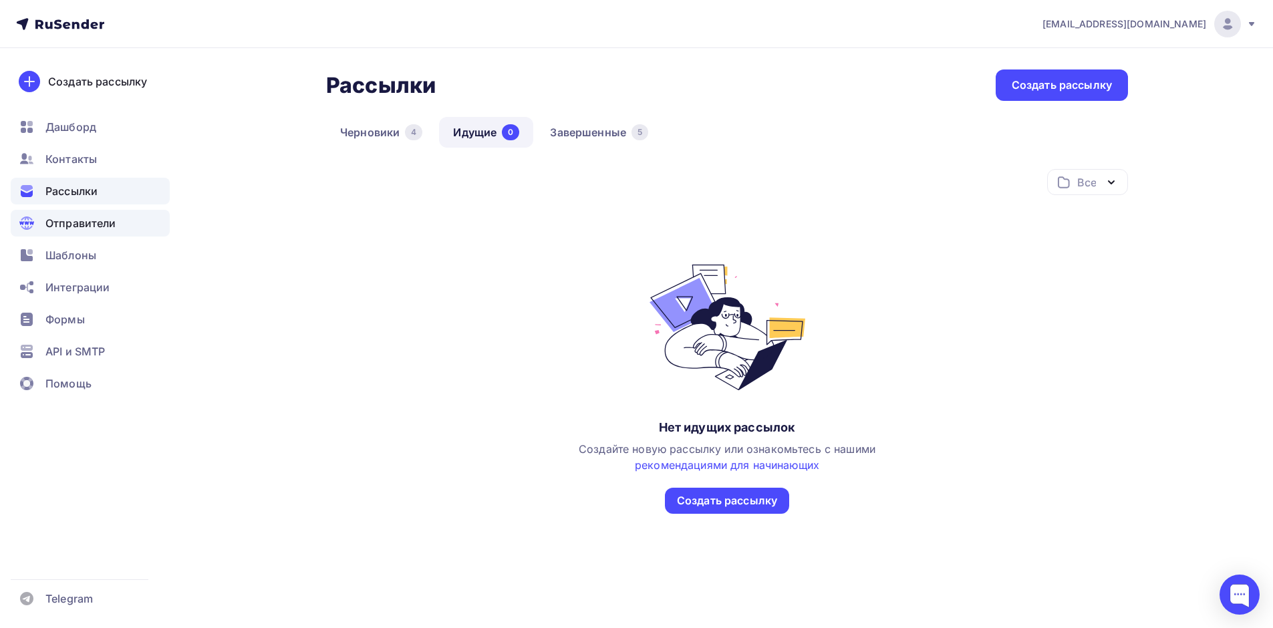
click at [76, 225] on span "Отправители" at bounding box center [80, 223] width 71 height 16
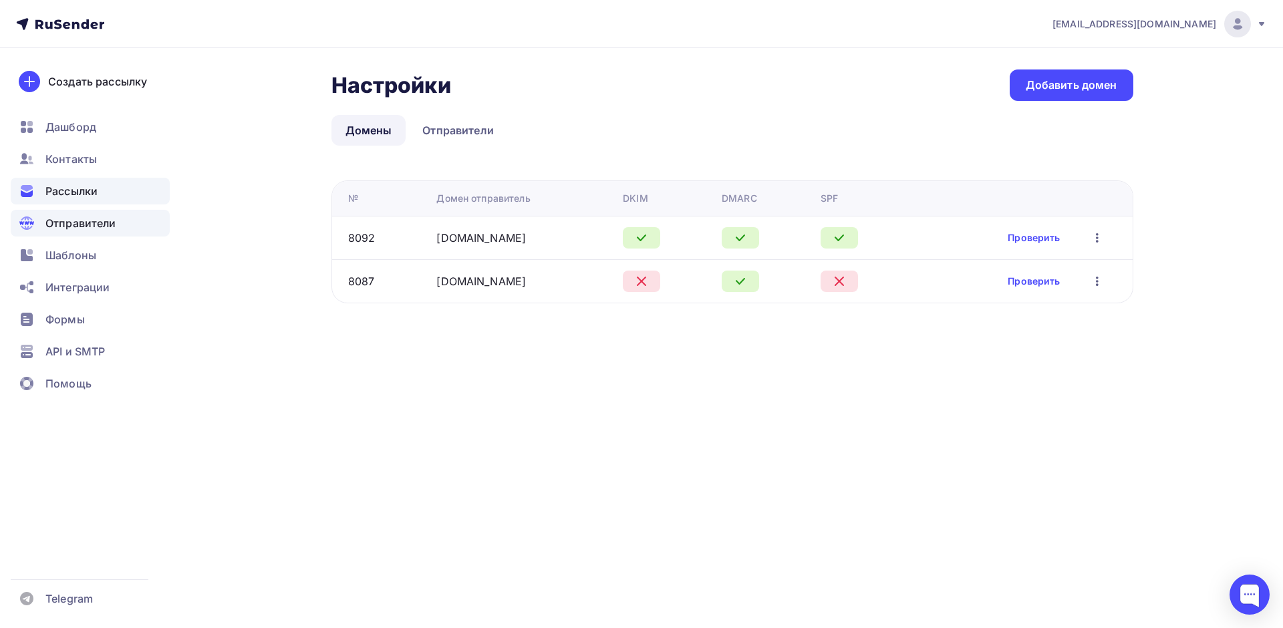
click at [57, 186] on span "Рассылки" at bounding box center [71, 191] width 52 height 16
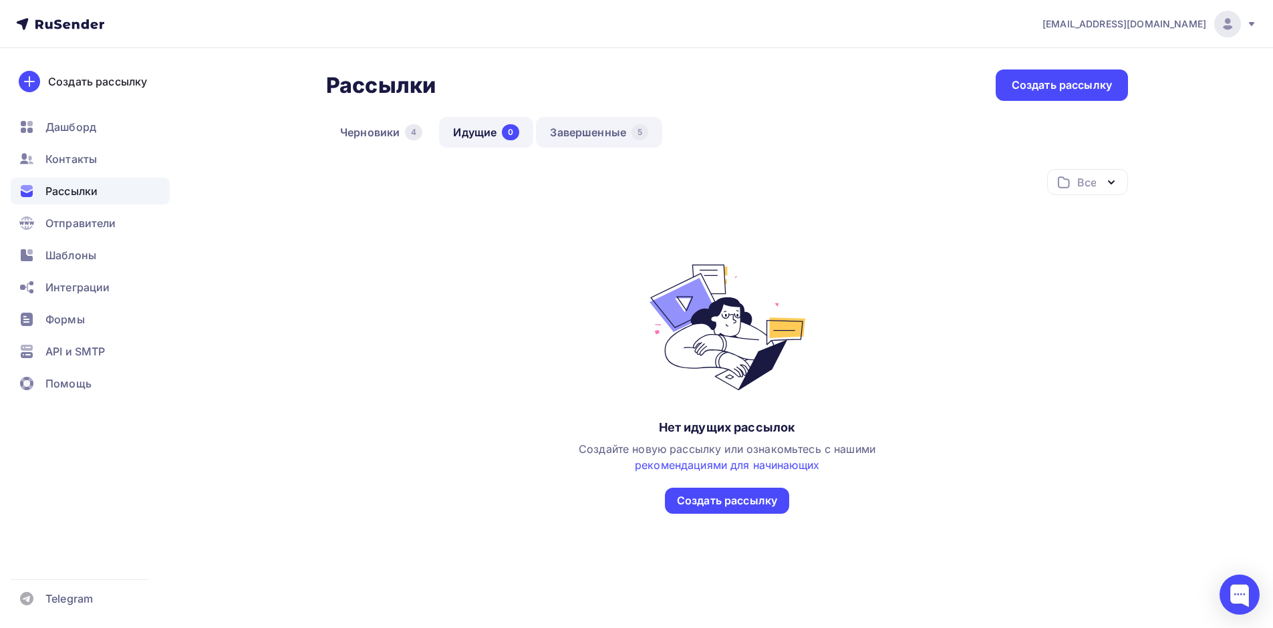
click at [566, 130] on link "Завершенные 5" at bounding box center [599, 132] width 126 height 31
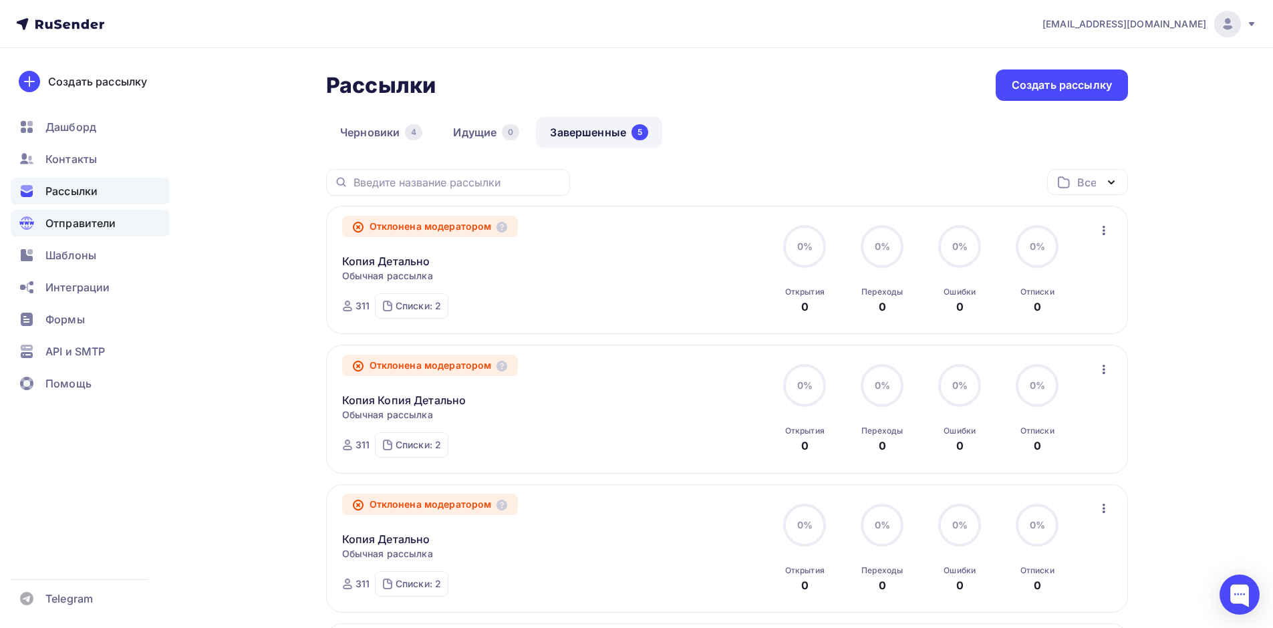
click at [78, 226] on span "Отправители" at bounding box center [80, 223] width 71 height 16
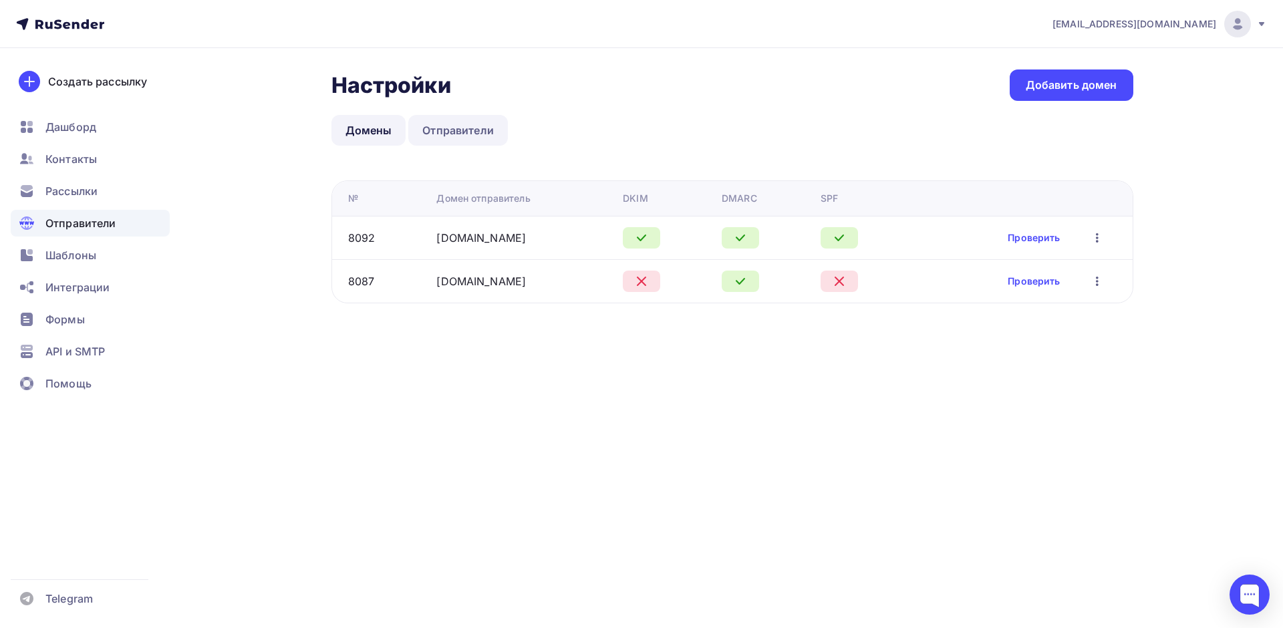
click at [494, 125] on link "Отправители" at bounding box center [458, 130] width 100 height 31
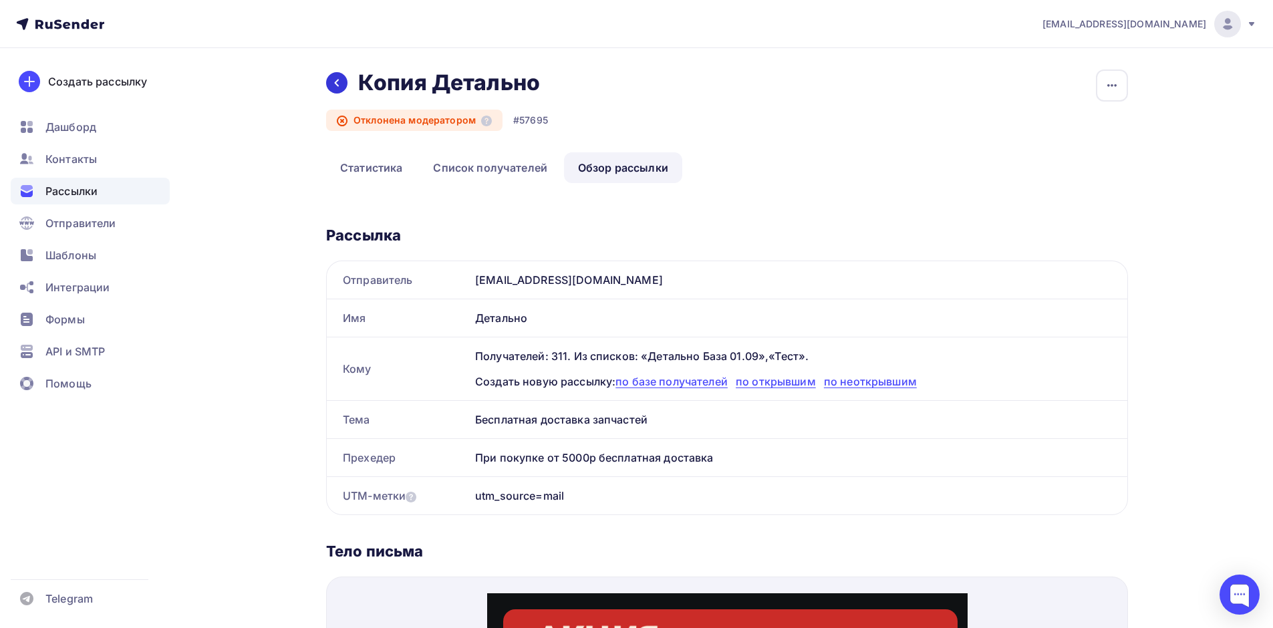
click at [344, 82] on div at bounding box center [336, 82] width 21 height 21
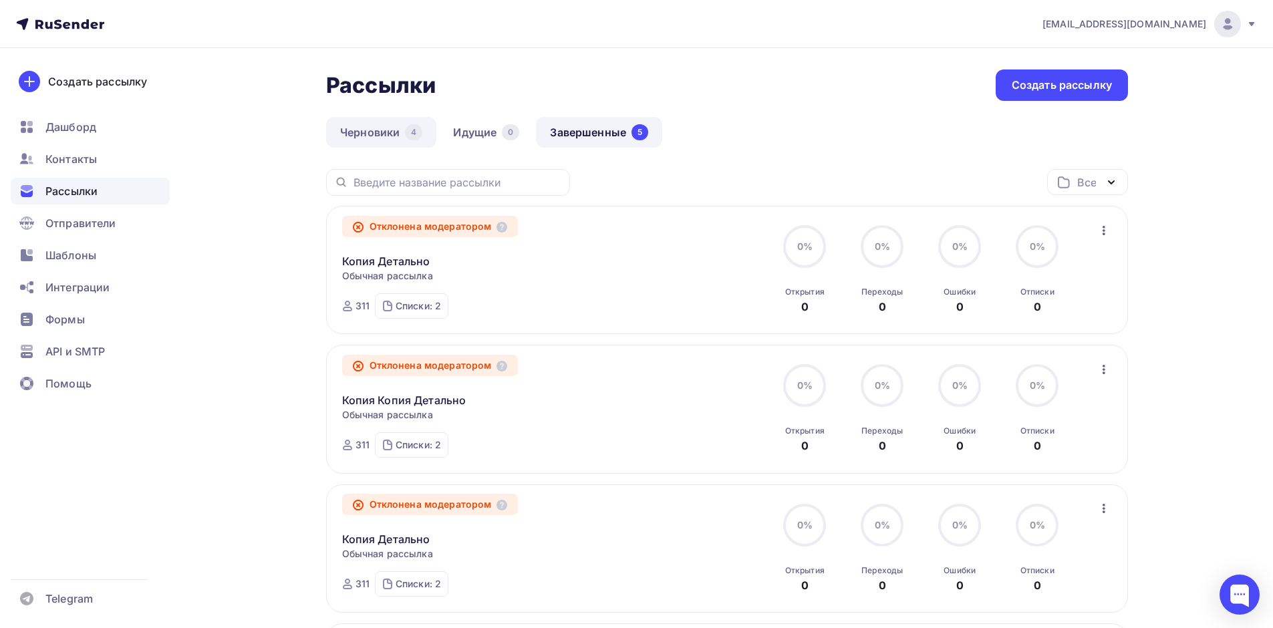
click at [390, 123] on link "Черновики 4" at bounding box center [381, 132] width 110 height 31
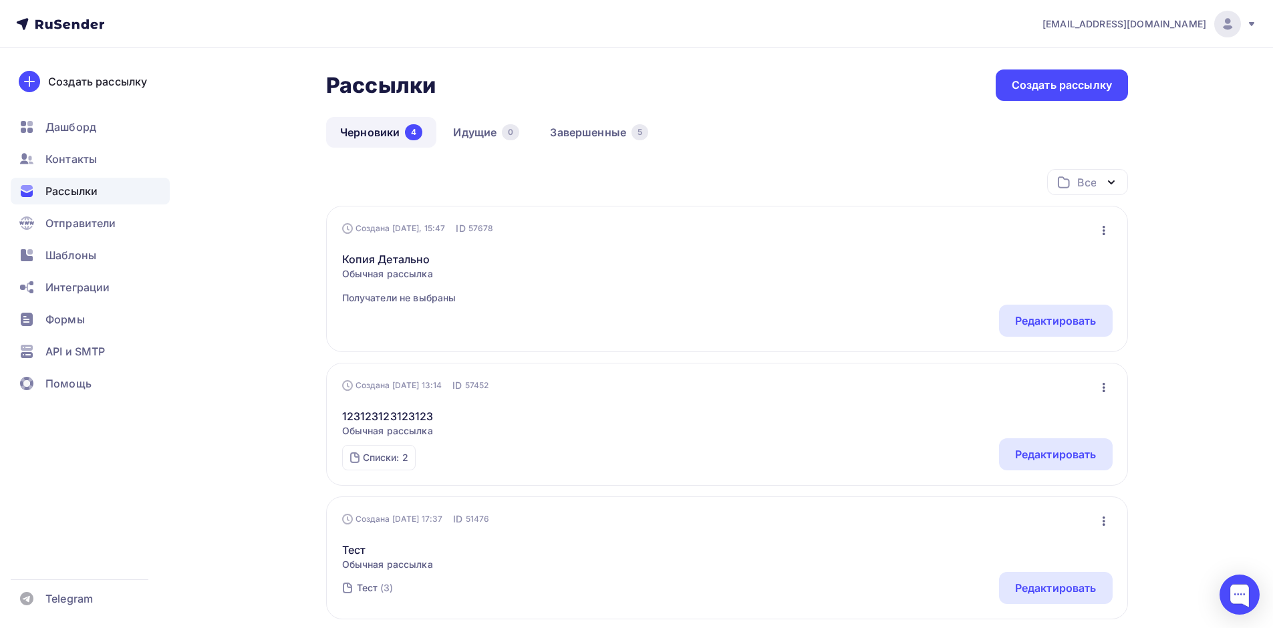
drag, startPoint x: 1051, startPoint y: 333, endPoint x: 1019, endPoint y: 235, distance: 103.1
click at [1019, 235] on div "Создана Вчера, 15:47 ID 57678 Редактировать Копировать Добавить в папку Удалить…" at bounding box center [727, 279] width 771 height 115
click at [1092, 223] on div "Создана Вчера, 15:47 ID 57678 Редактировать Копировать Добавить в папку Удалить" at bounding box center [727, 228] width 771 height 13
click at [1101, 224] on icon "button" at bounding box center [1104, 231] width 16 height 16
drag, startPoint x: 844, startPoint y: 289, endPoint x: 1041, endPoint y: 265, distance: 198.0
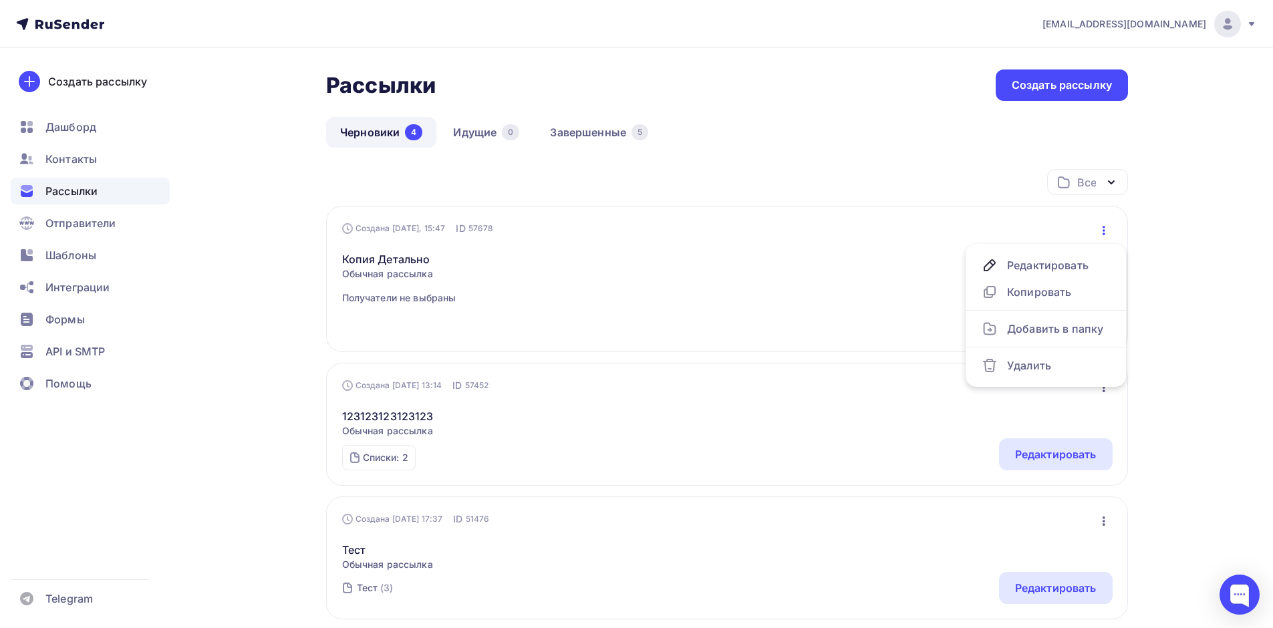
click at [850, 285] on div "Копия Детально Обычная рассылка Получатели не выбраны Редактировать Копировать …" at bounding box center [727, 270] width 771 height 70
click at [1070, 311] on div "Редактировать" at bounding box center [1056, 321] width 114 height 32
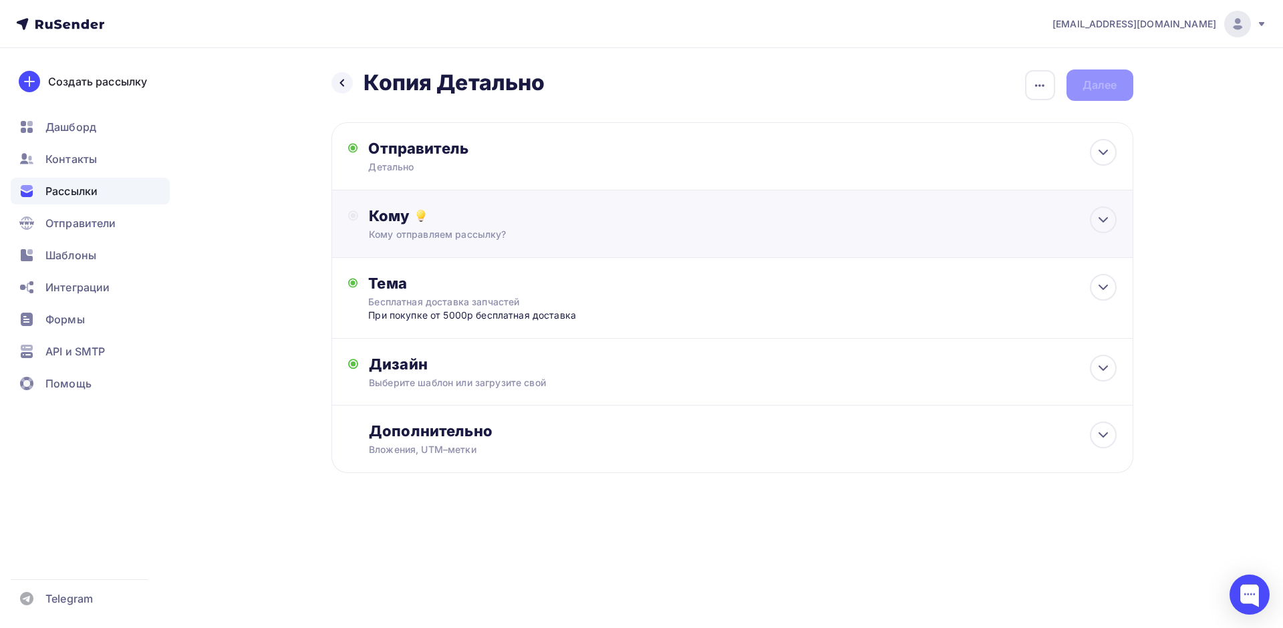
click at [525, 241] on div "Кому Кому отправляем рассылку? Списки получателей Выберите список Все списки id…" at bounding box center [732, 224] width 802 height 68
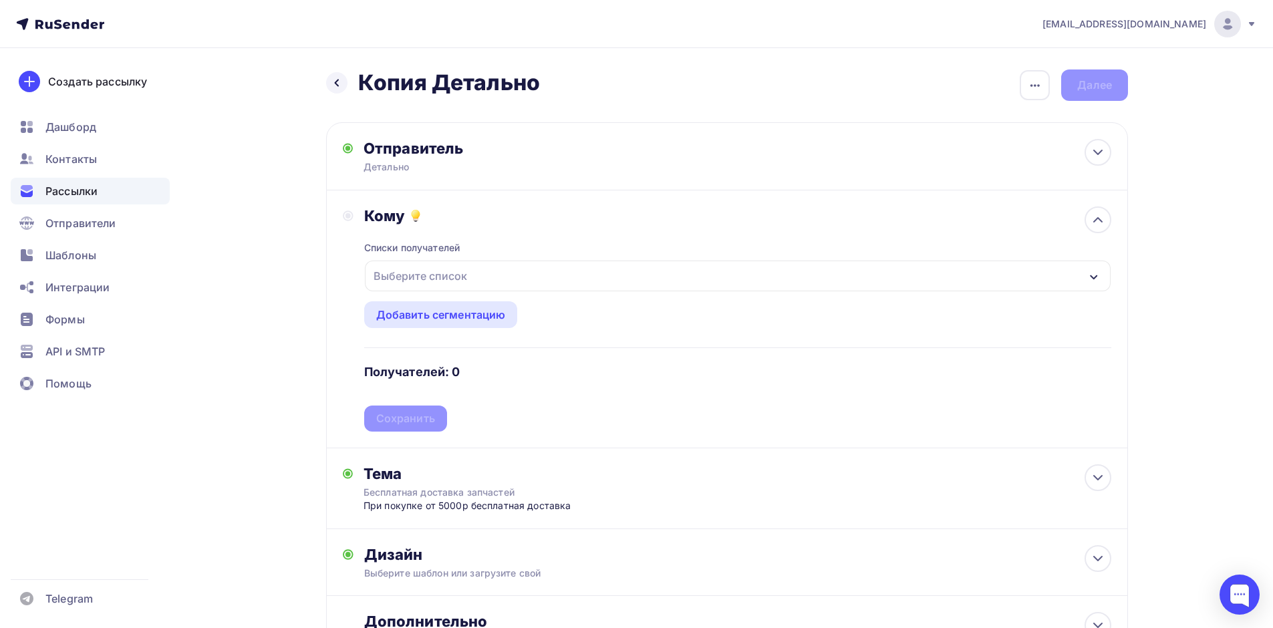
click at [426, 269] on div "Выберите список" at bounding box center [420, 276] width 104 height 24
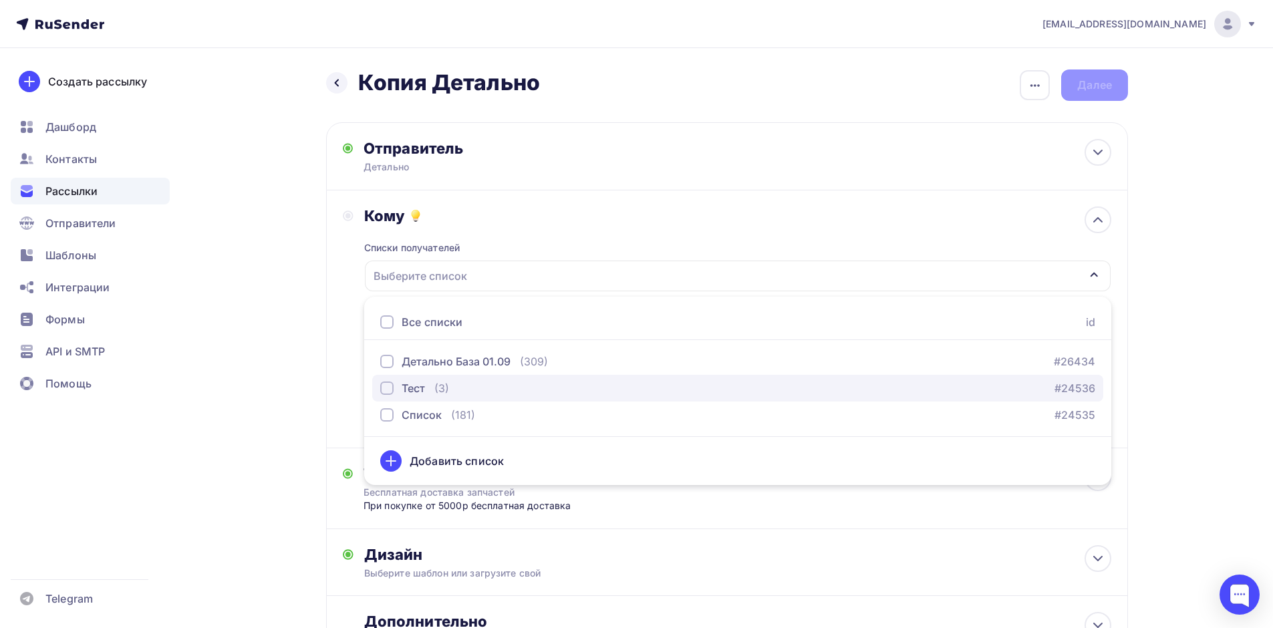
click at [392, 384] on div "button" at bounding box center [386, 388] width 13 height 13
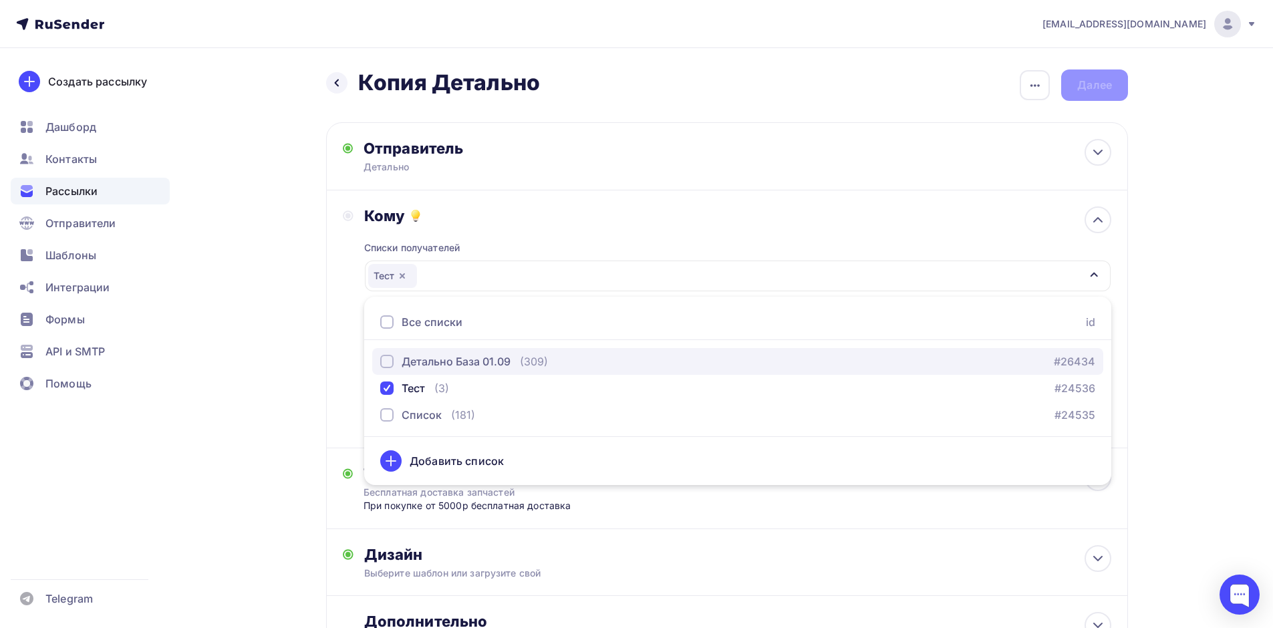
click at [394, 362] on div "Детально База 01.09" at bounding box center [445, 362] width 130 height 16
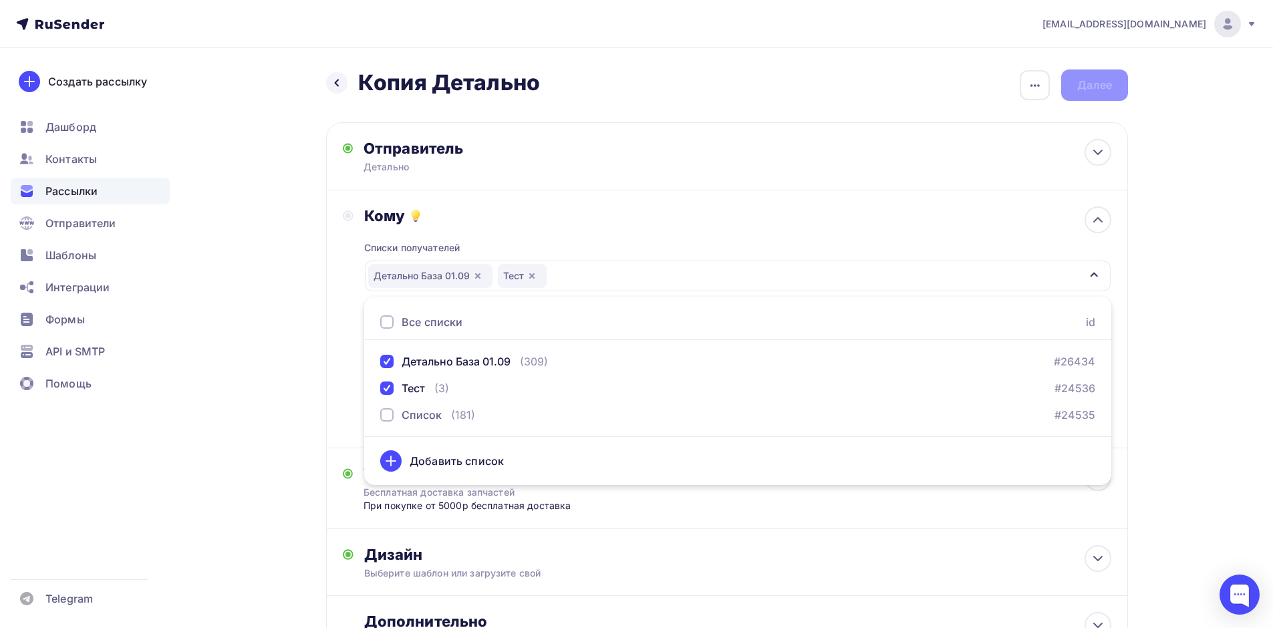
click at [1182, 246] on div "Назад Копия Детально Копия Детально Закончить позже Переименовать рассылку Удал…" at bounding box center [636, 399] width 1095 height 702
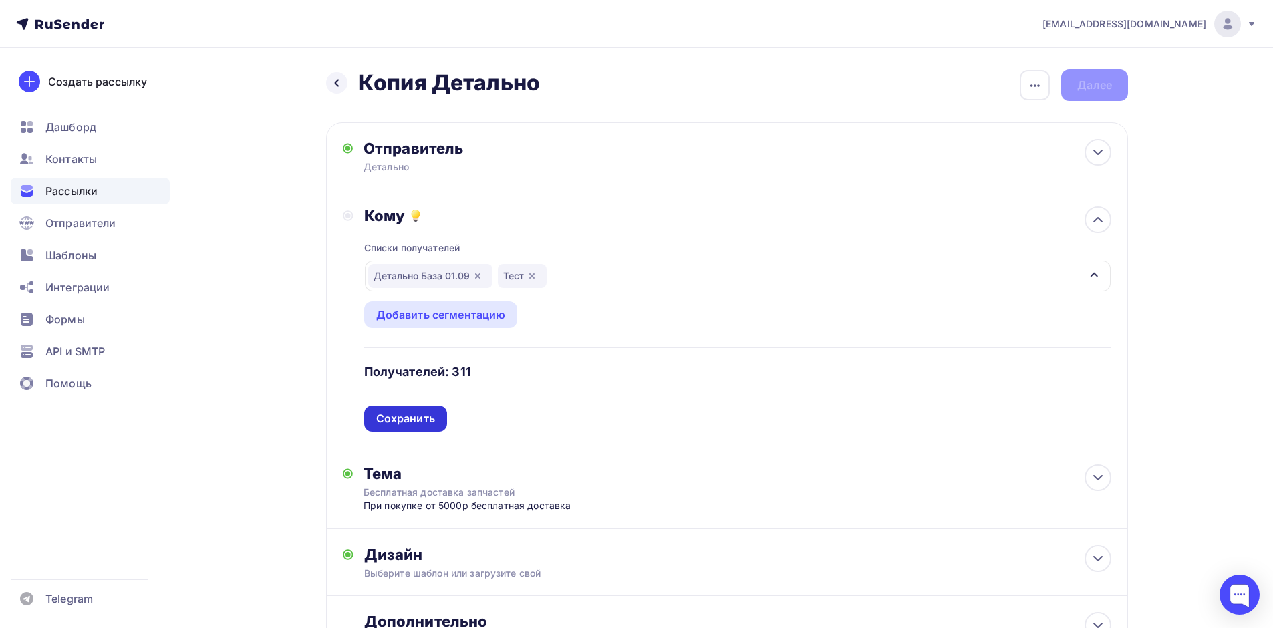
click at [409, 420] on div "Сохранить" at bounding box center [405, 418] width 59 height 15
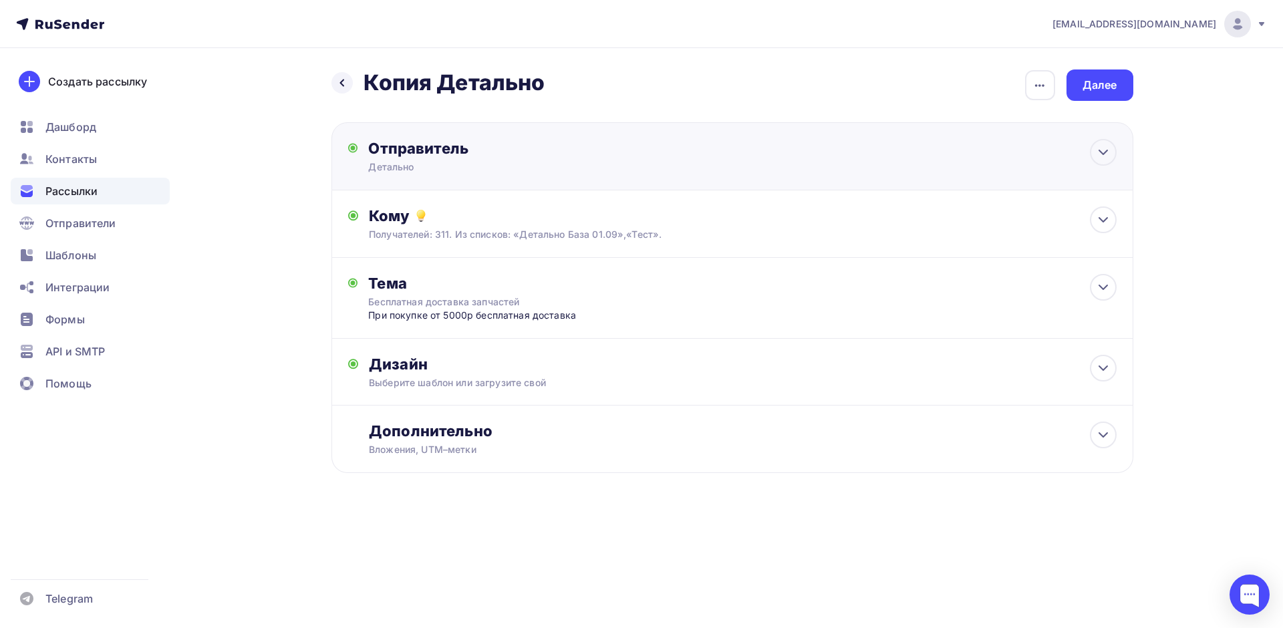
click at [460, 150] on div "Отправитель" at bounding box center [512, 148] width 289 height 19
type input "Детально"
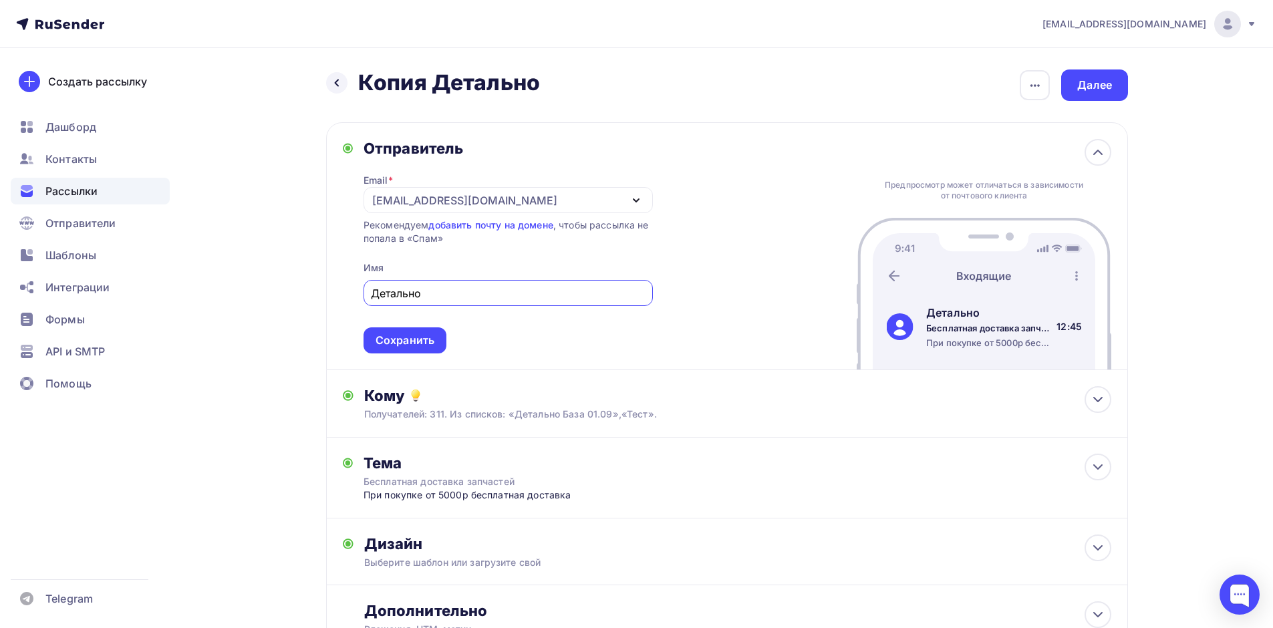
click at [456, 194] on div "[EMAIL_ADDRESS][DOMAIN_NAME]" at bounding box center [464, 200] width 185 height 16
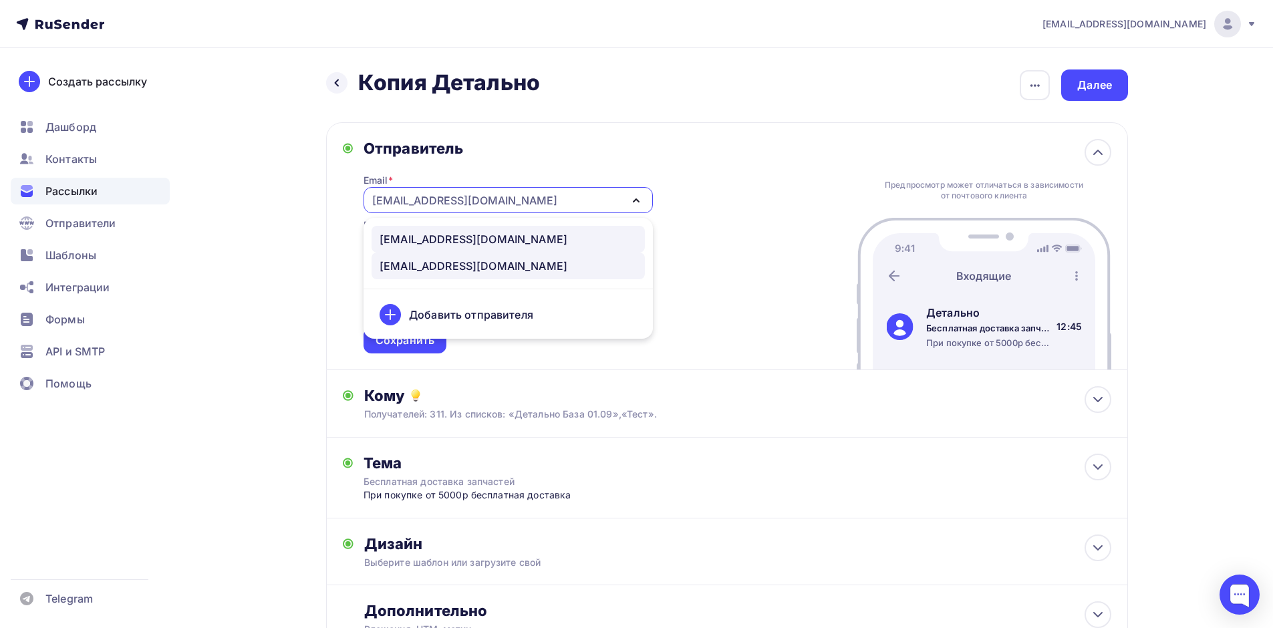
click at [452, 244] on div "[EMAIL_ADDRESS][DOMAIN_NAME]" at bounding box center [474, 239] width 188 height 16
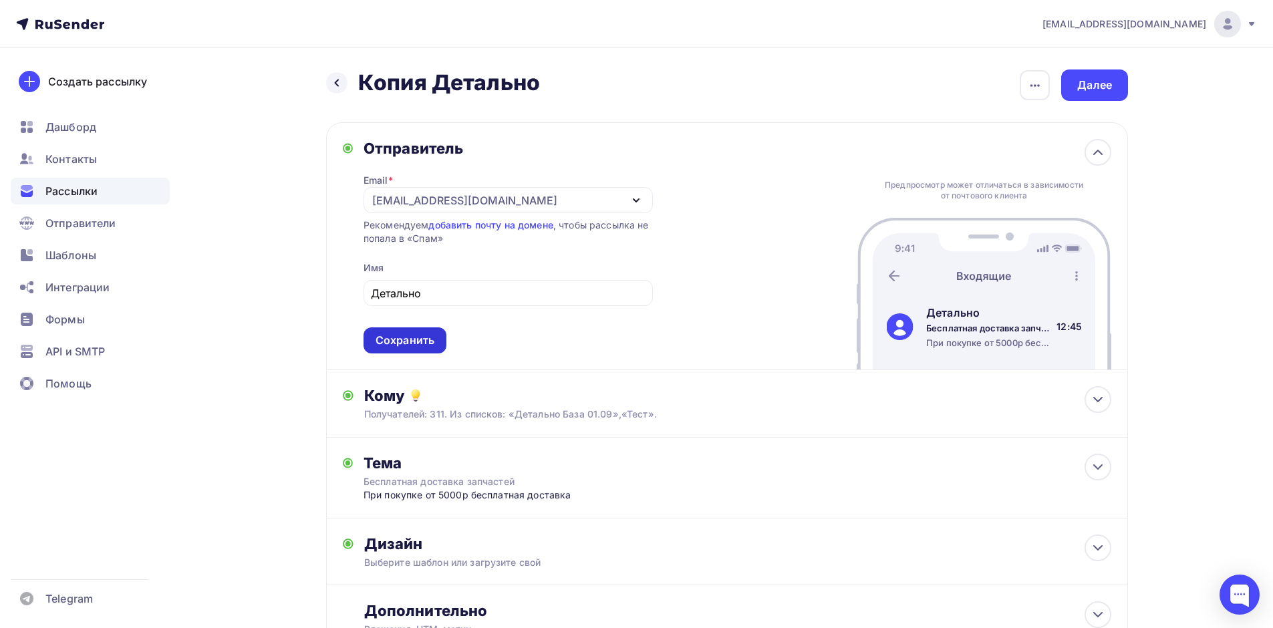
click at [416, 343] on div "Сохранить" at bounding box center [405, 340] width 59 height 15
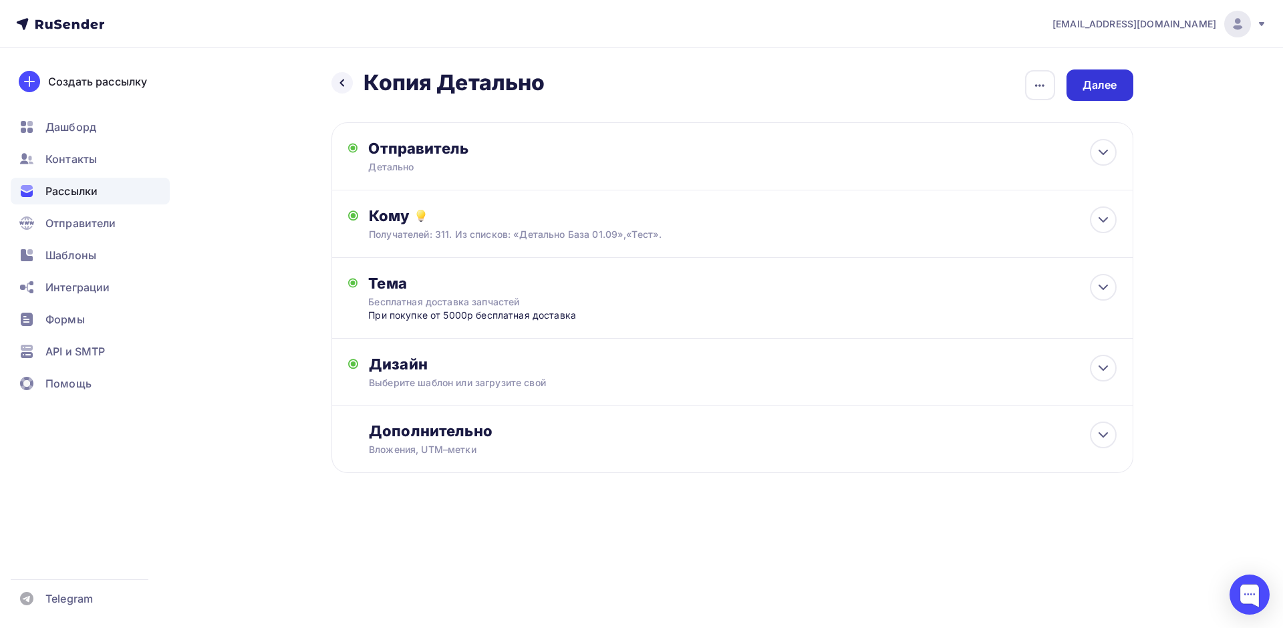
click at [1101, 88] on div "Далее" at bounding box center [1100, 85] width 35 height 15
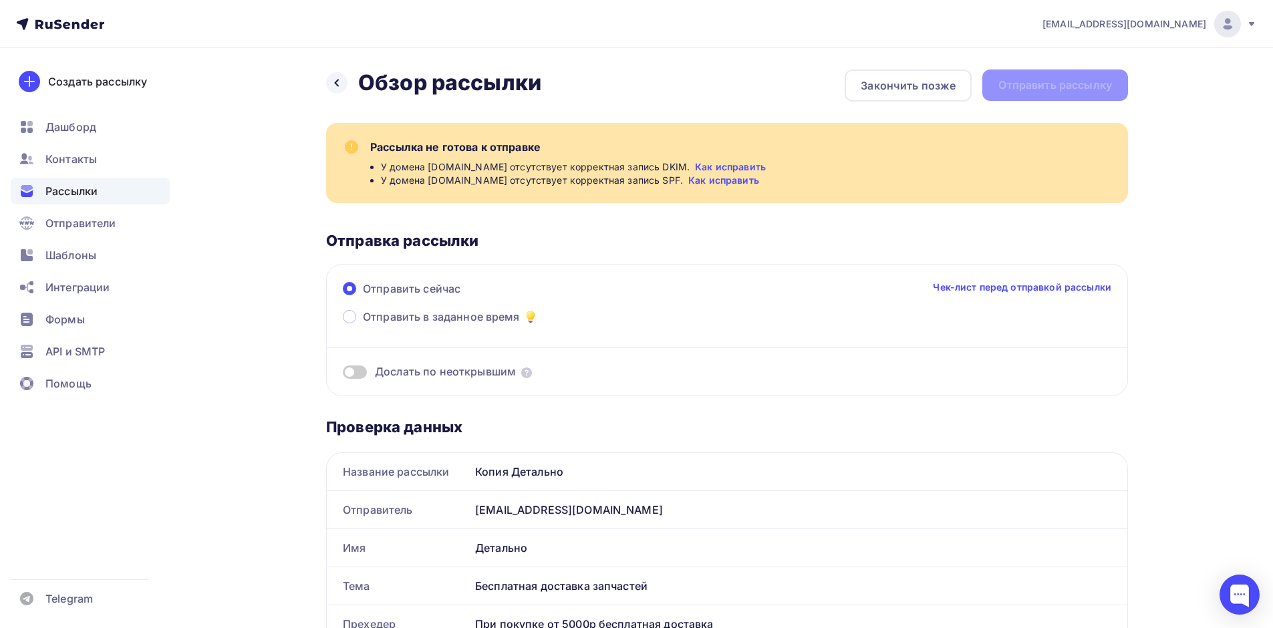
click at [695, 164] on link "Как исправить" at bounding box center [730, 166] width 71 height 13
click at [72, 233] on div "Отправители" at bounding box center [90, 223] width 159 height 27
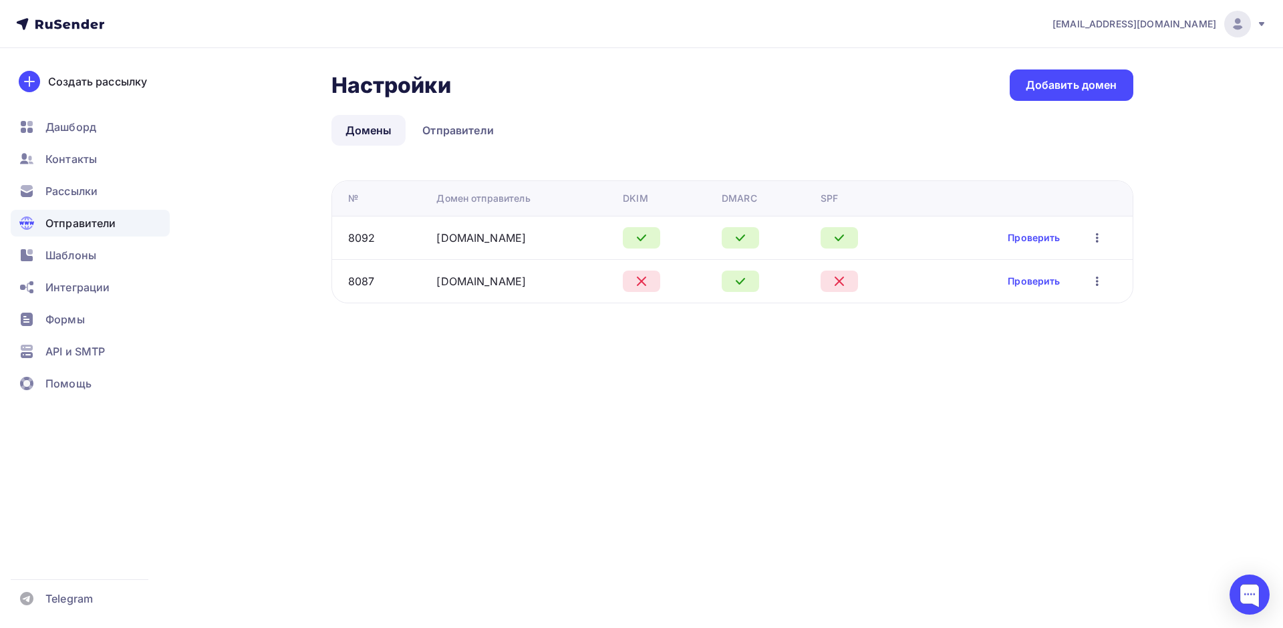
click at [1091, 277] on icon "button" at bounding box center [1097, 281] width 16 height 16
click at [1049, 313] on div "Редактировать" at bounding box center [1034, 316] width 128 height 16
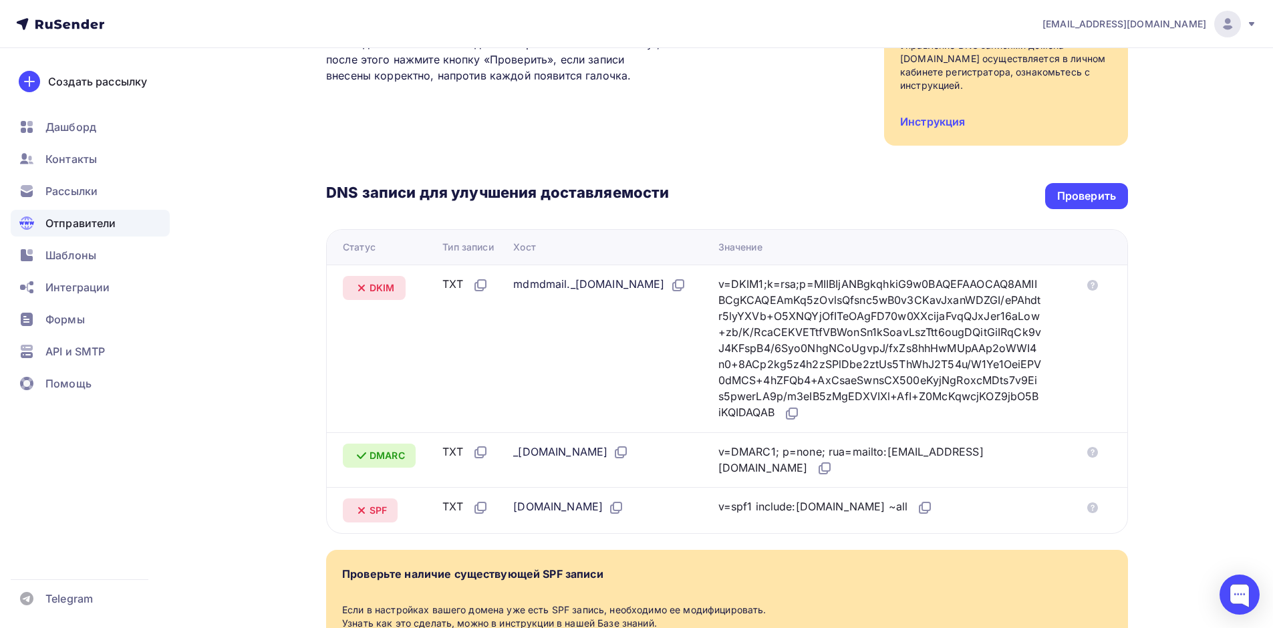
scroll to position [199, 0]
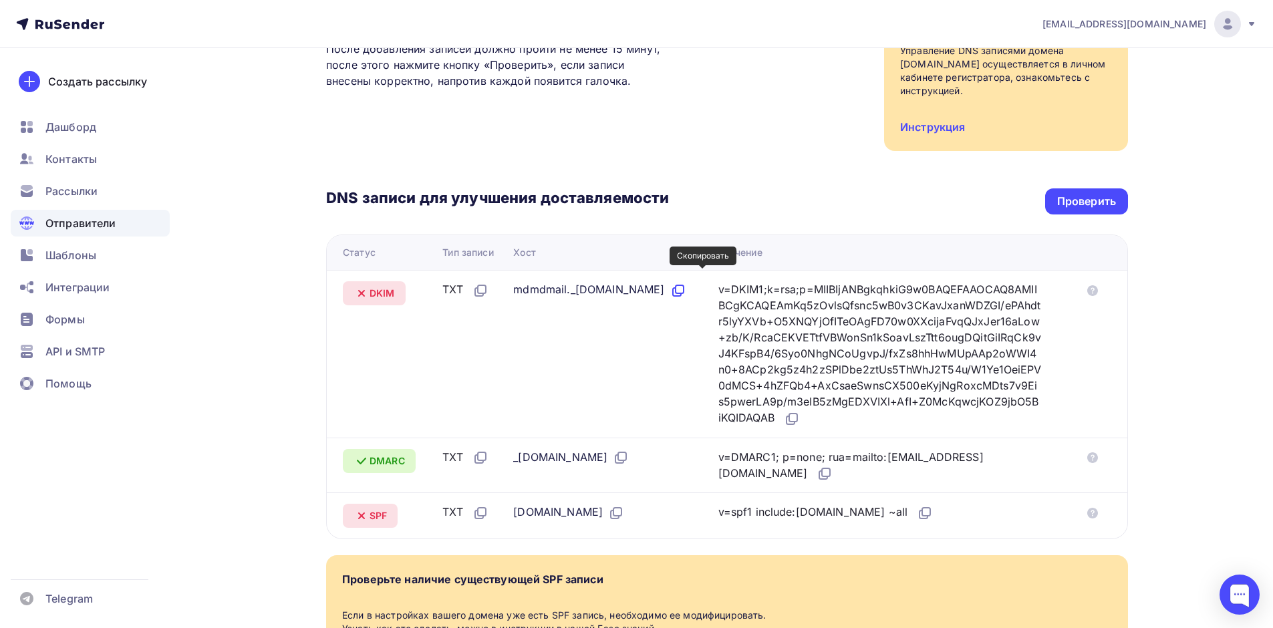
click at [686, 283] on icon at bounding box center [678, 291] width 16 height 16
click at [477, 283] on icon at bounding box center [481, 291] width 16 height 16
click at [686, 283] on icon at bounding box center [678, 291] width 16 height 16
click at [1123, 321] on td at bounding box center [1102, 354] width 51 height 168
drag, startPoint x: 476, startPoint y: 277, endPoint x: 896, endPoint y: 361, distance: 427.9
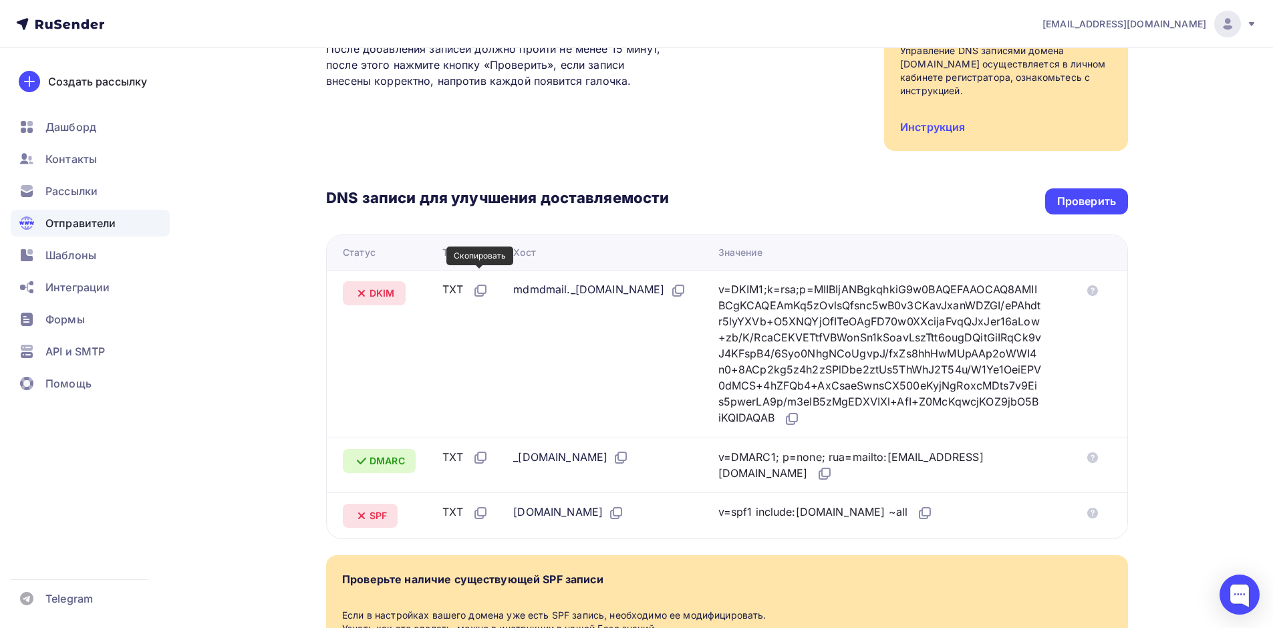
click at [476, 283] on icon at bounding box center [481, 291] width 16 height 16
click at [686, 283] on icon at bounding box center [678, 291] width 16 height 16
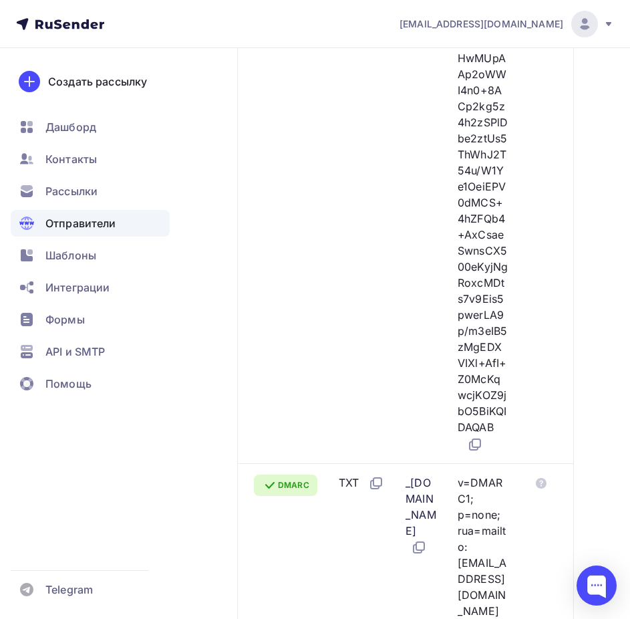
scroll to position [1290, 0]
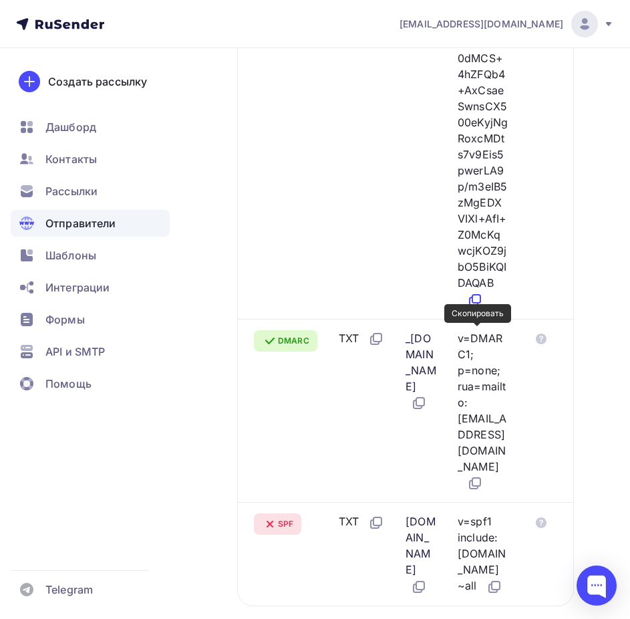
click at [481, 308] on icon at bounding box center [475, 300] width 16 height 16
click at [413, 412] on div "_dmarc.detal-no.ru" at bounding box center [421, 371] width 31 height 82
click at [416, 411] on icon at bounding box center [419, 403] width 16 height 16
click at [481, 491] on icon at bounding box center [475, 483] width 16 height 16
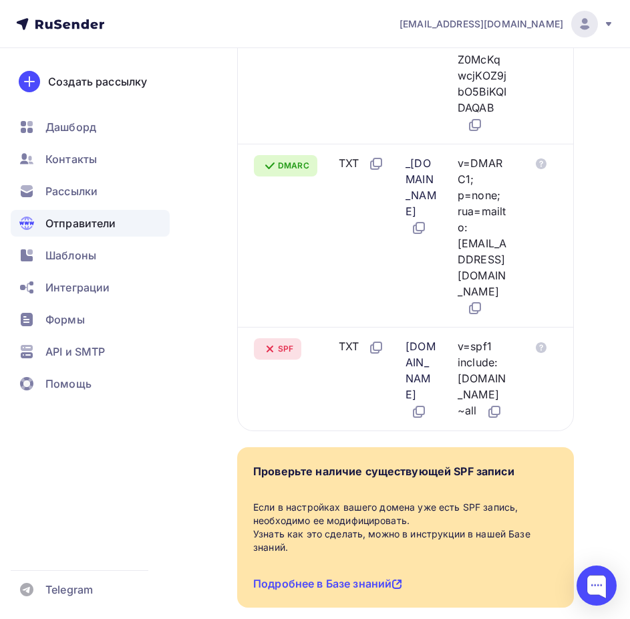
scroll to position [1490, 0]
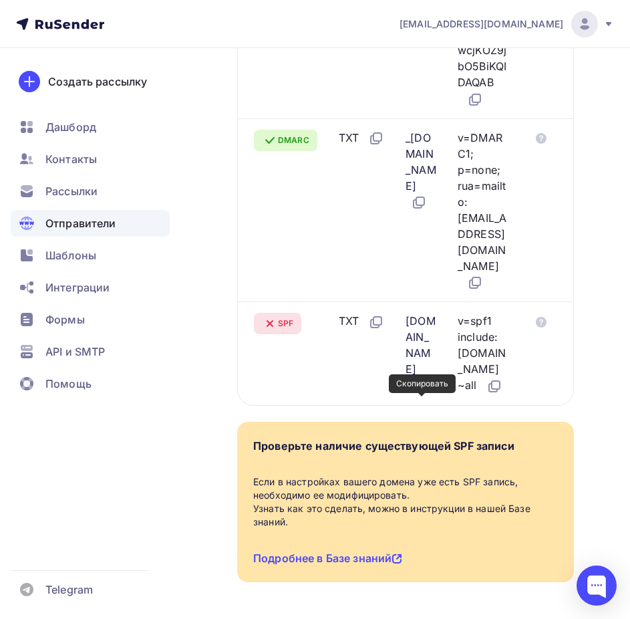
click at [419, 394] on icon at bounding box center [419, 386] width 16 height 16
click at [480, 405] on td "v=spf1 include:rsndr.ru ~all" at bounding box center [488, 353] width 73 height 104
click at [497, 389] on icon at bounding box center [496, 385] width 8 height 8
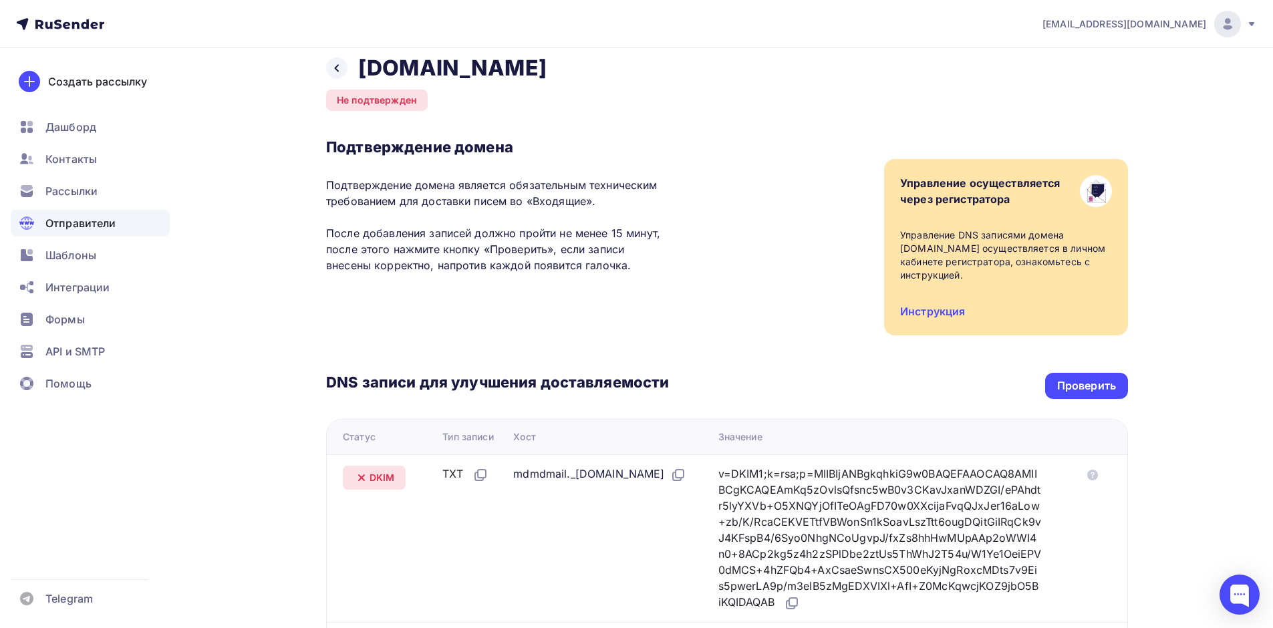
scroll to position [0, 0]
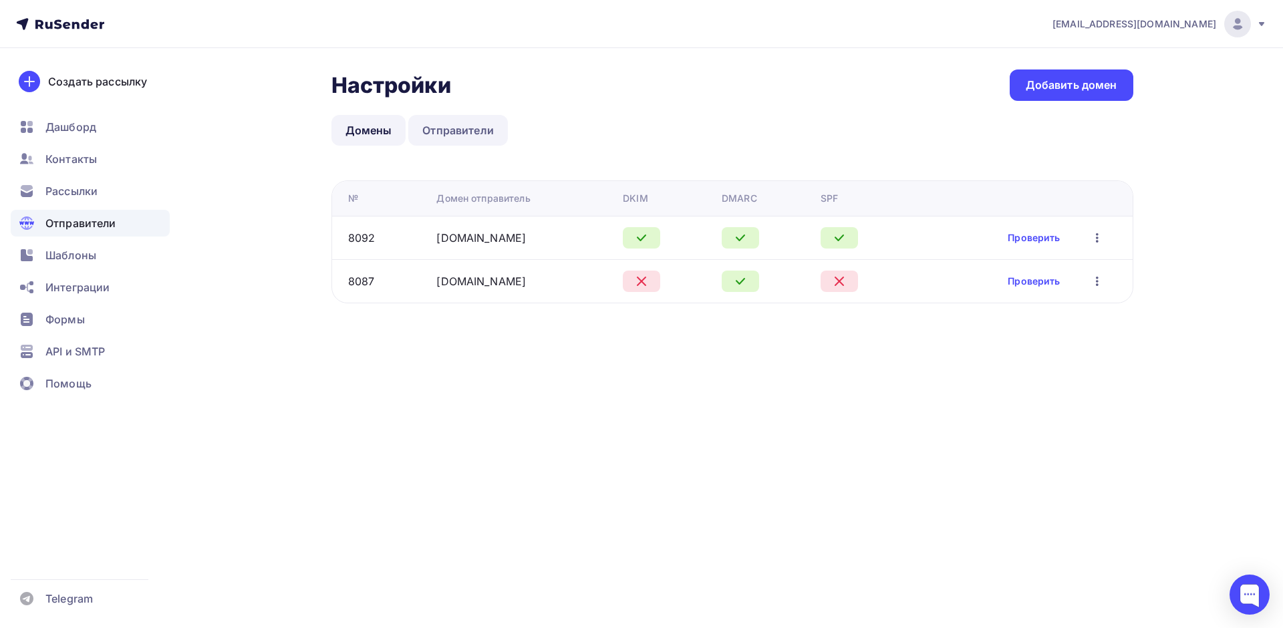
click at [465, 137] on link "Отправители" at bounding box center [458, 130] width 100 height 31
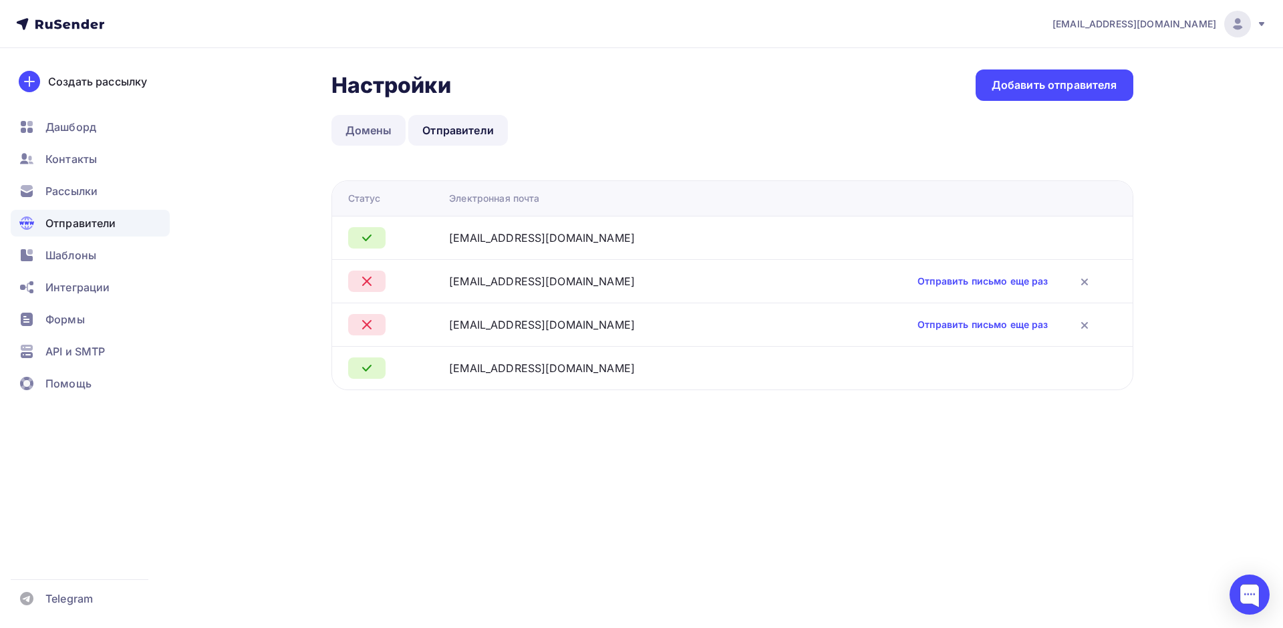
click at [387, 129] on link "Домены" at bounding box center [368, 130] width 75 height 31
